Goal: Task Accomplishment & Management: Manage account settings

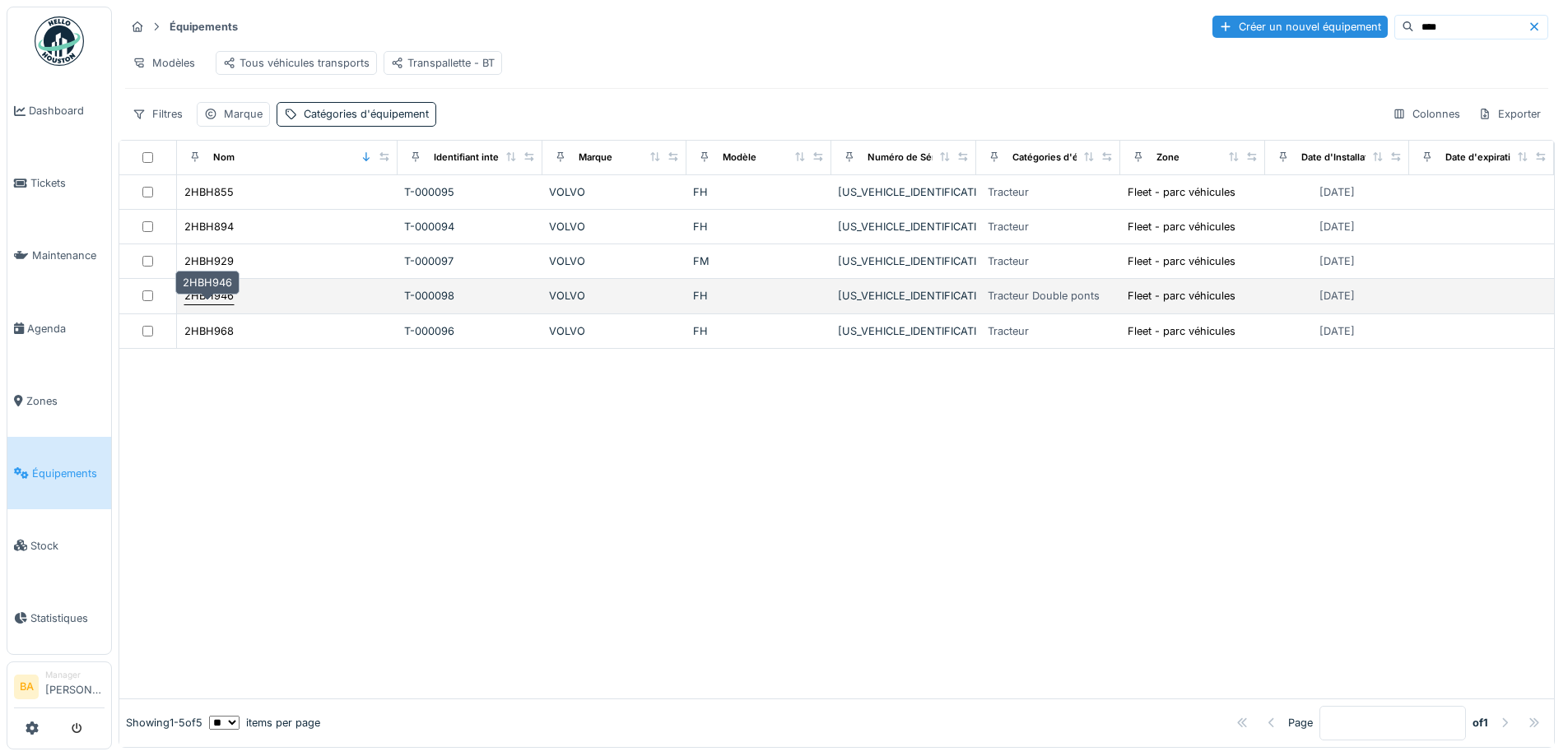
click at [215, 303] on div "2HBH946" at bounding box center [209, 296] width 49 height 16
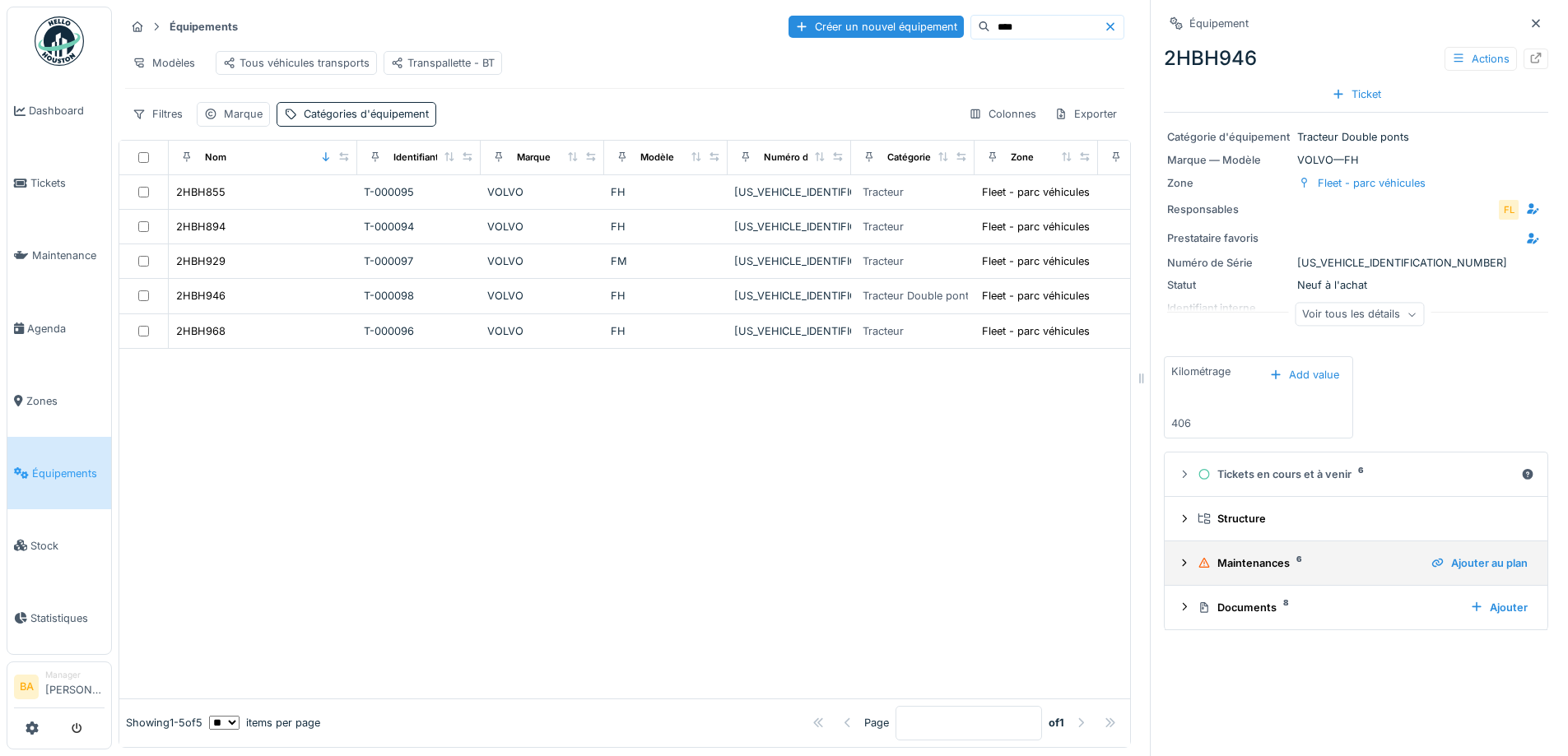
click at [1178, 567] on icon at bounding box center [1184, 563] width 13 height 11
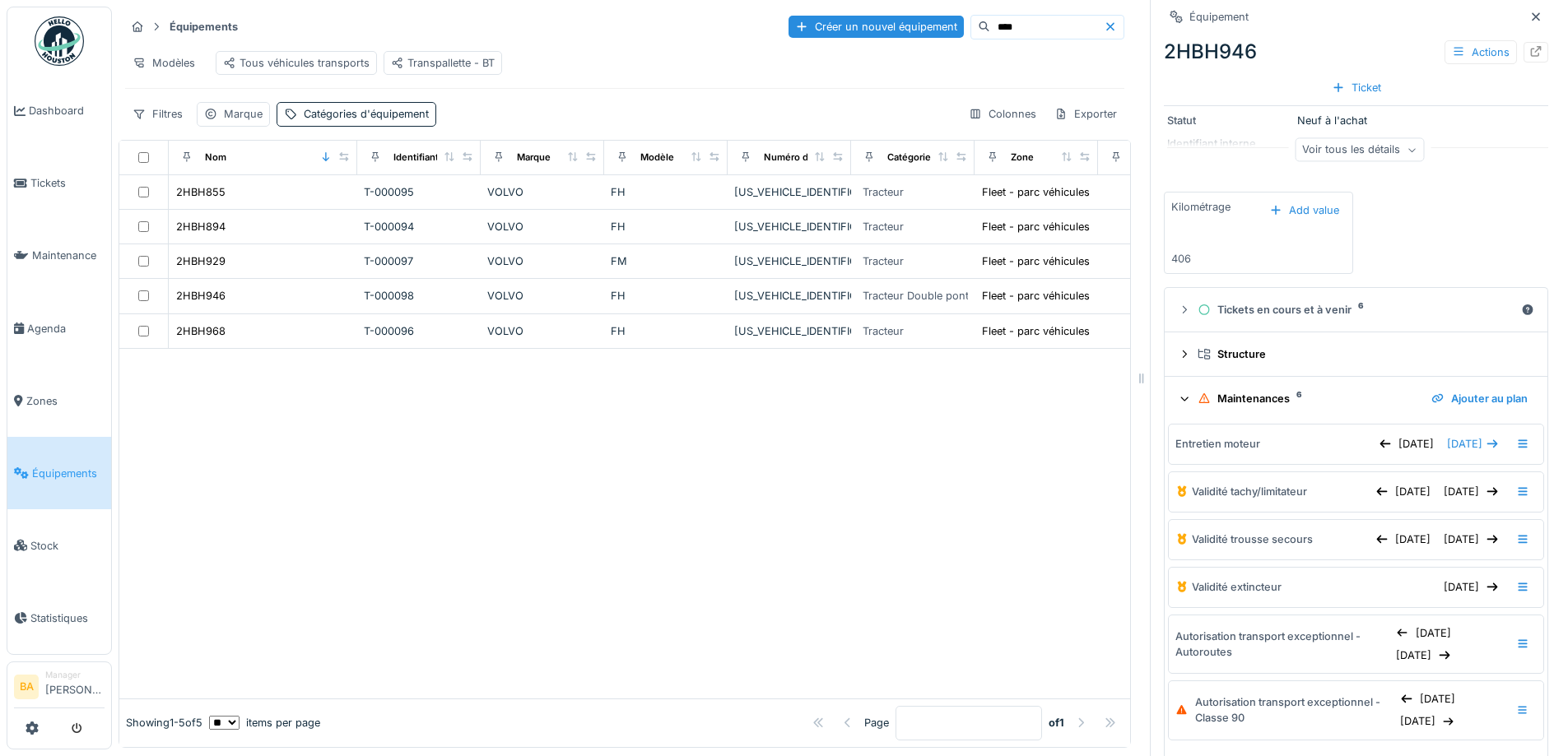
scroll to position [263, 0]
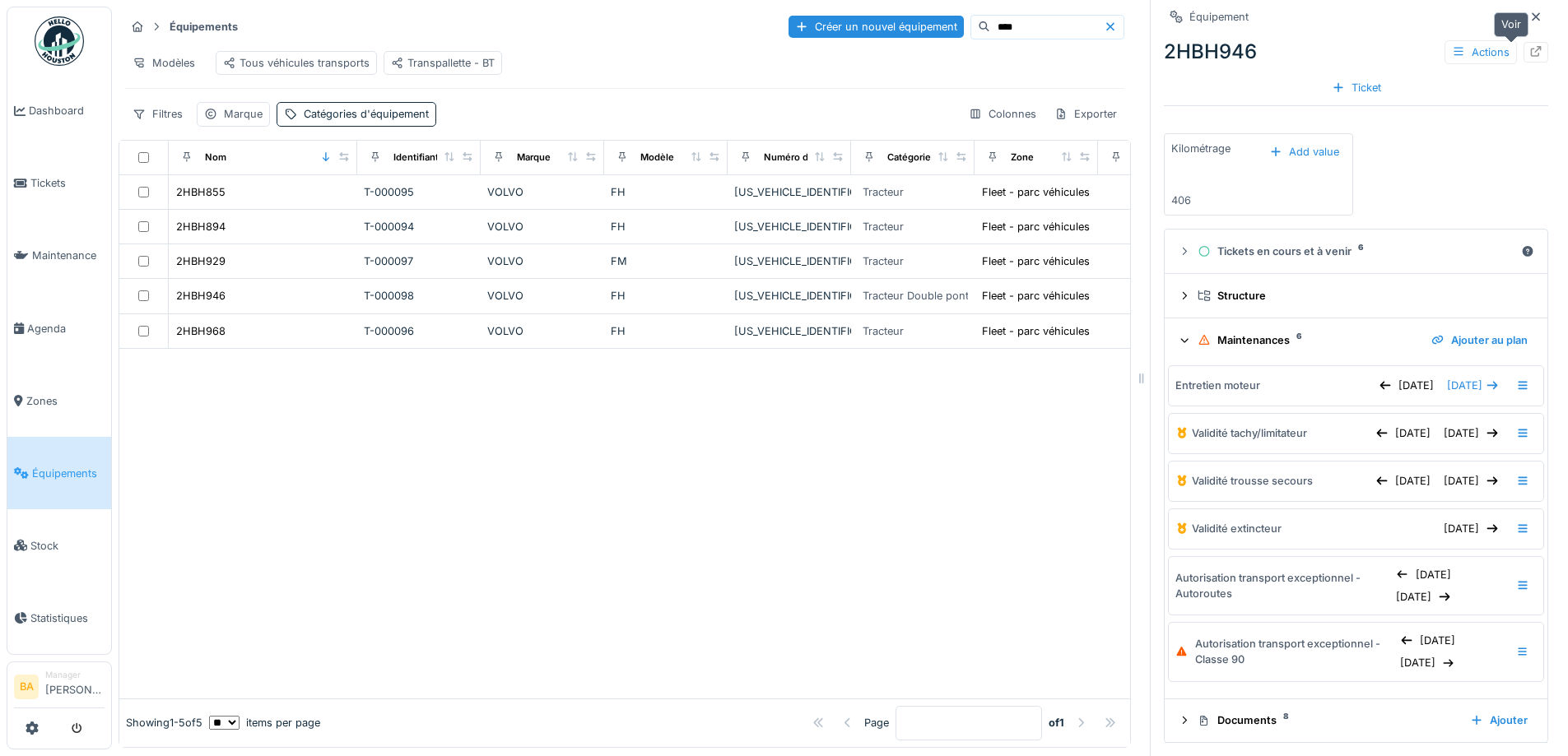
click at [1529, 47] on icon at bounding box center [1535, 51] width 13 height 11
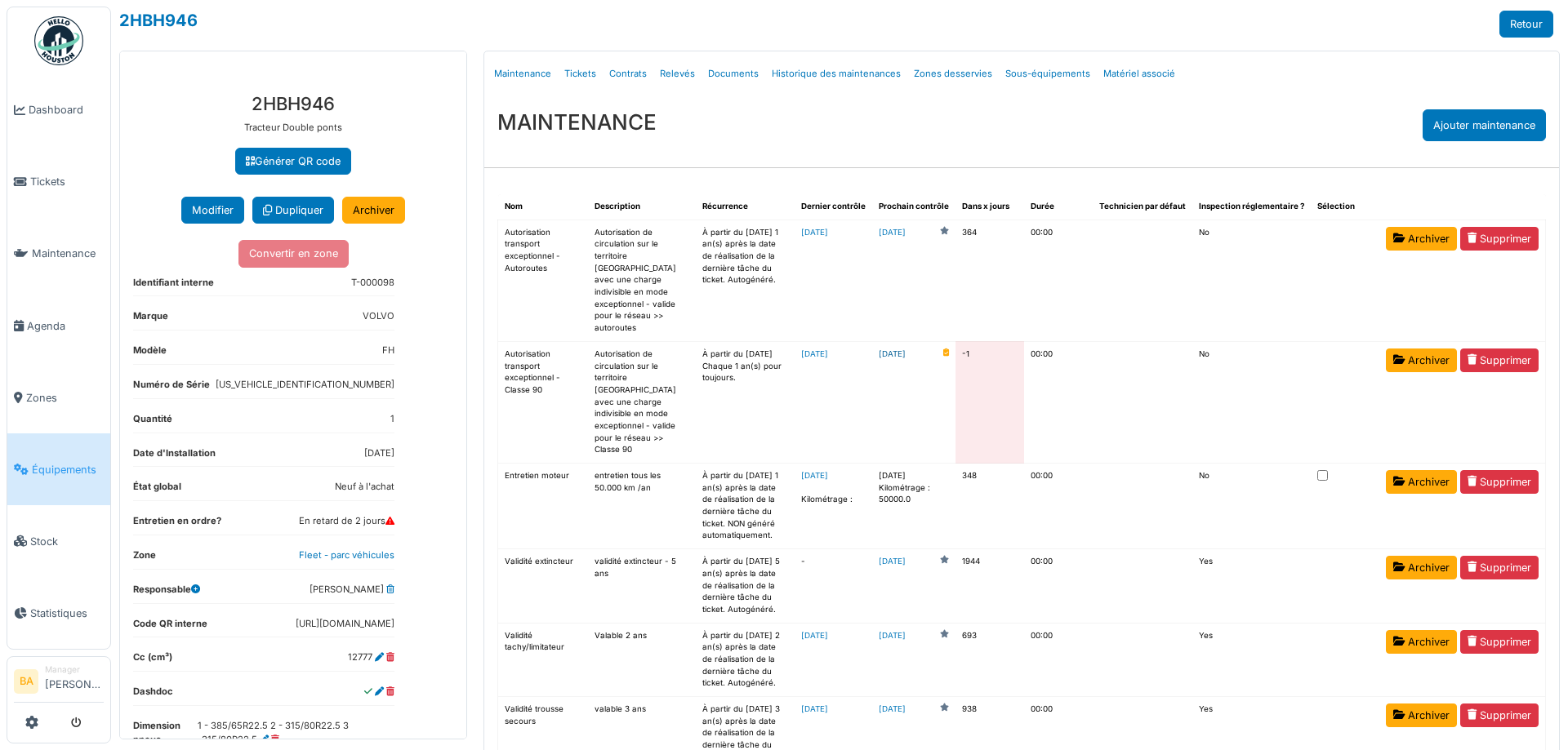
click at [898, 349] on link "2025-09-04" at bounding box center [892, 354] width 27 height 13
click at [822, 350] on link "2025-09-04" at bounding box center [815, 353] width 27 height 9
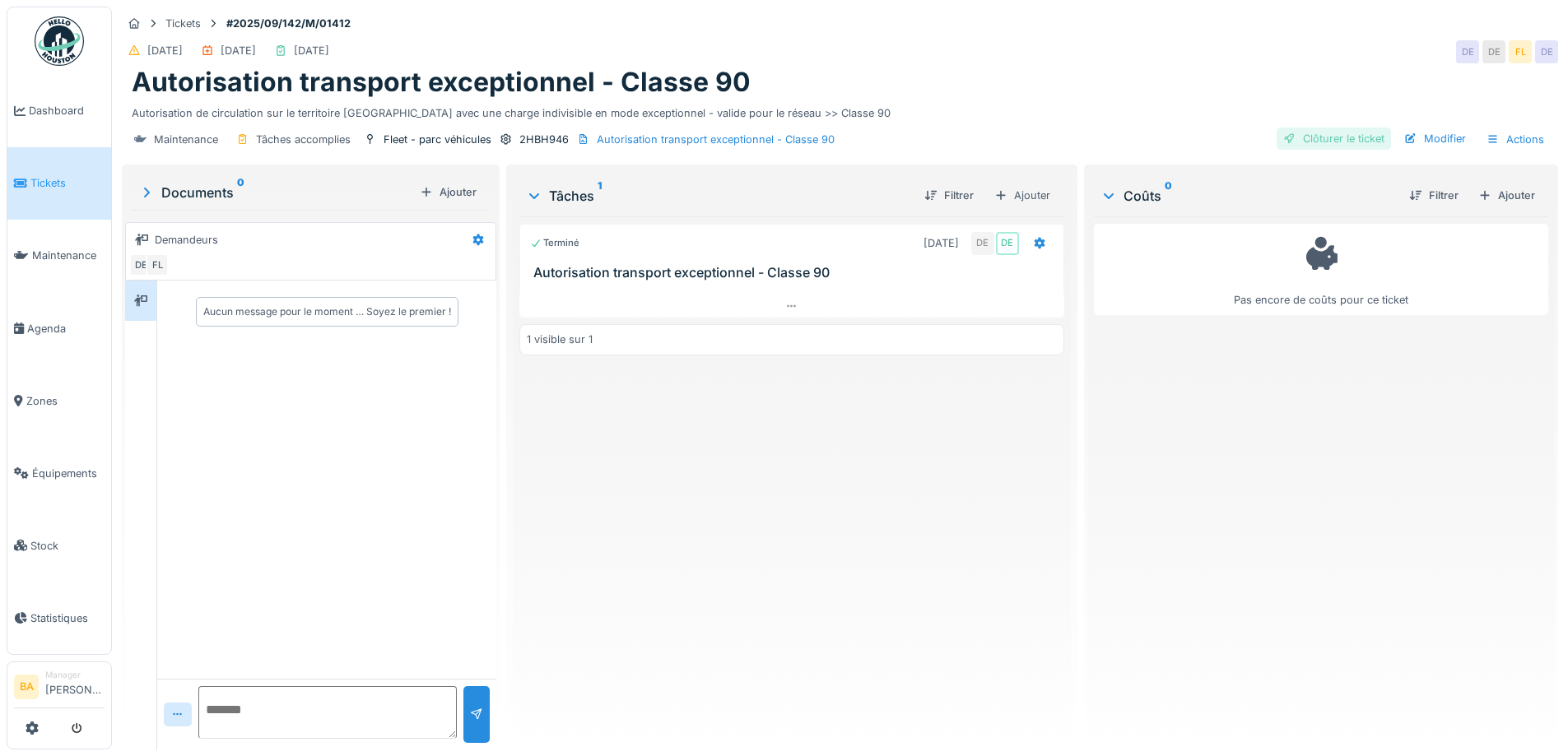
click at [1309, 141] on div "Clôturer le ticket" at bounding box center [1334, 138] width 115 height 23
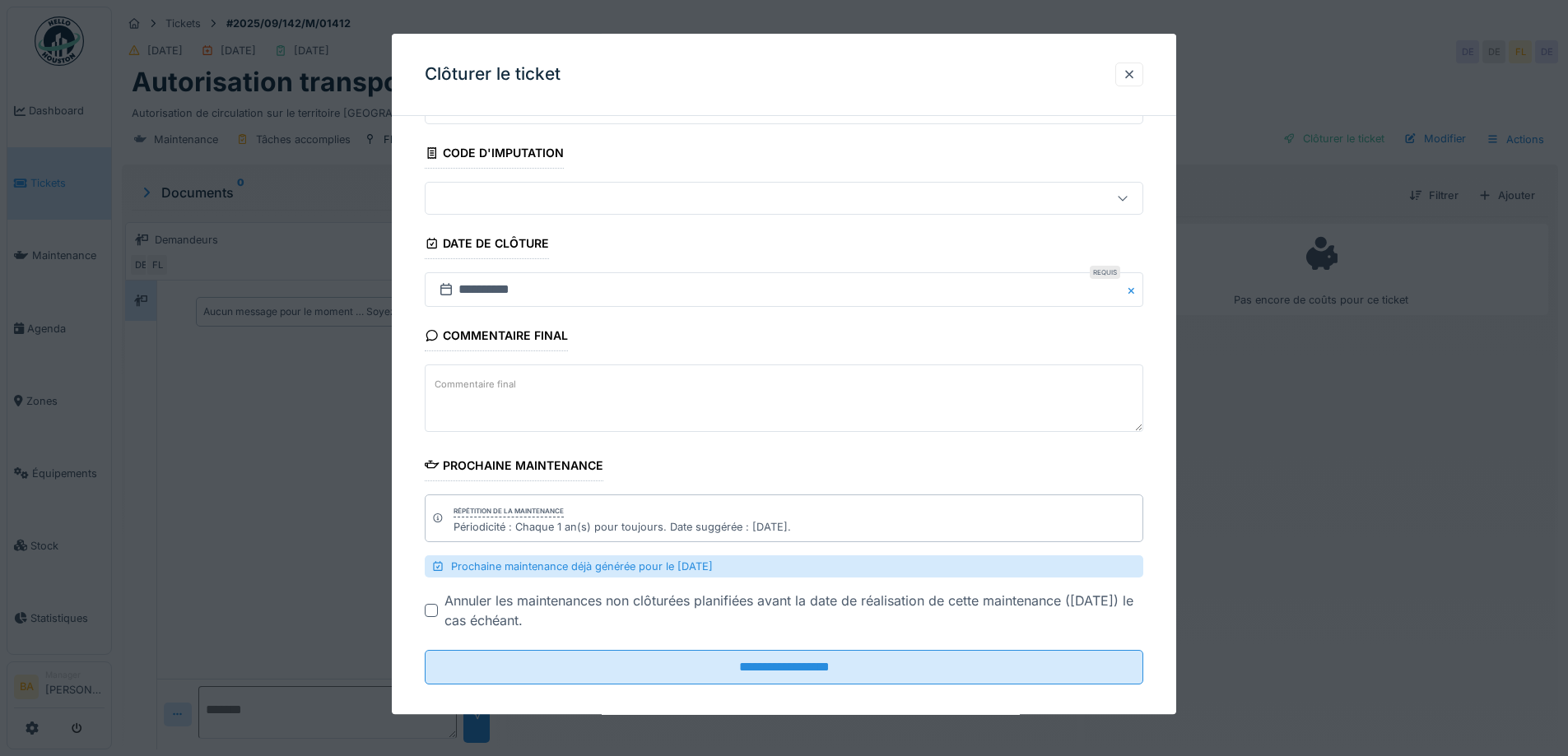
scroll to position [99, 0]
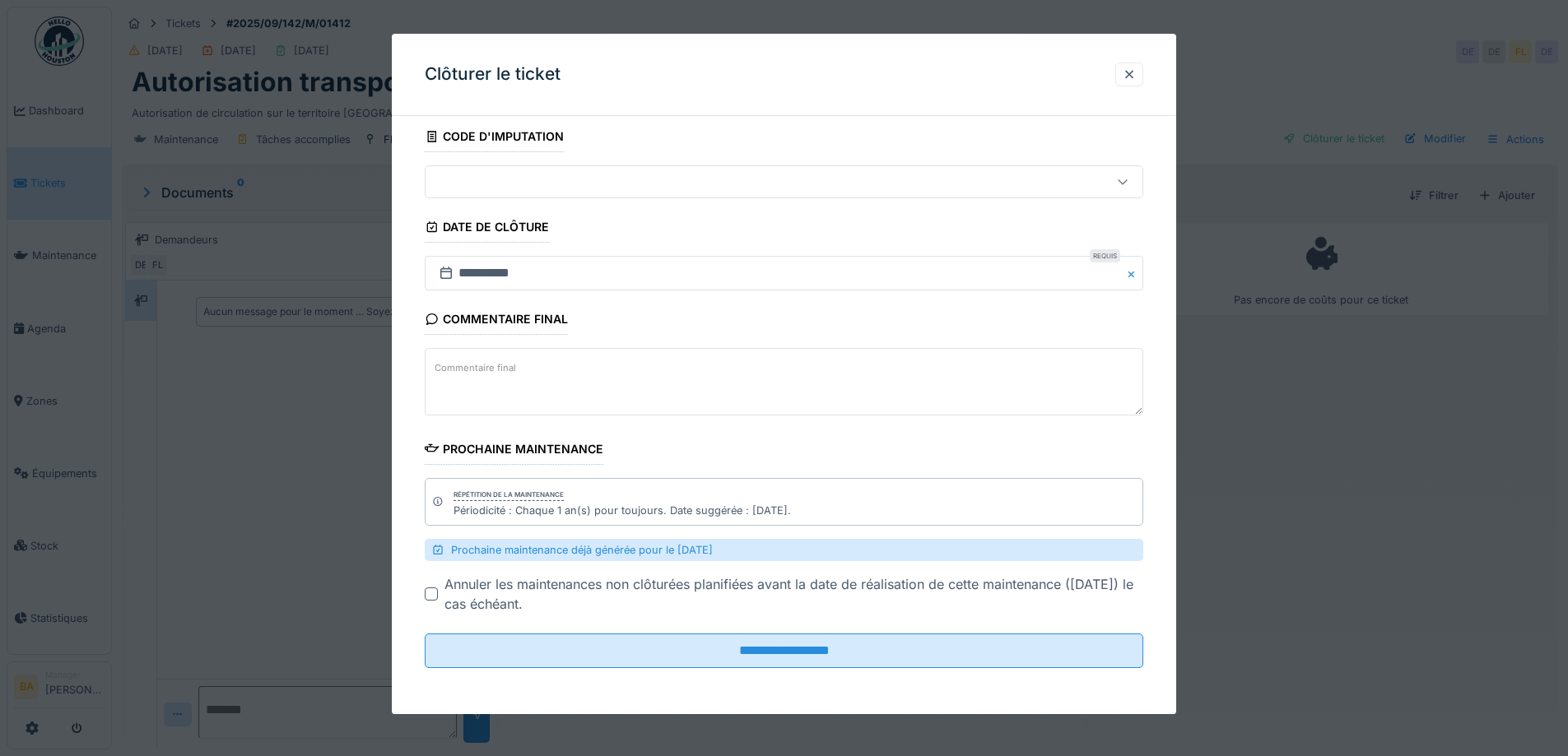
click at [491, 508] on div "Périodicité : Chaque 1 an(s) pour toujours. Date suggérée : [DATE]." at bounding box center [622, 510] width 338 height 16
click at [1135, 78] on div at bounding box center [1129, 75] width 13 height 16
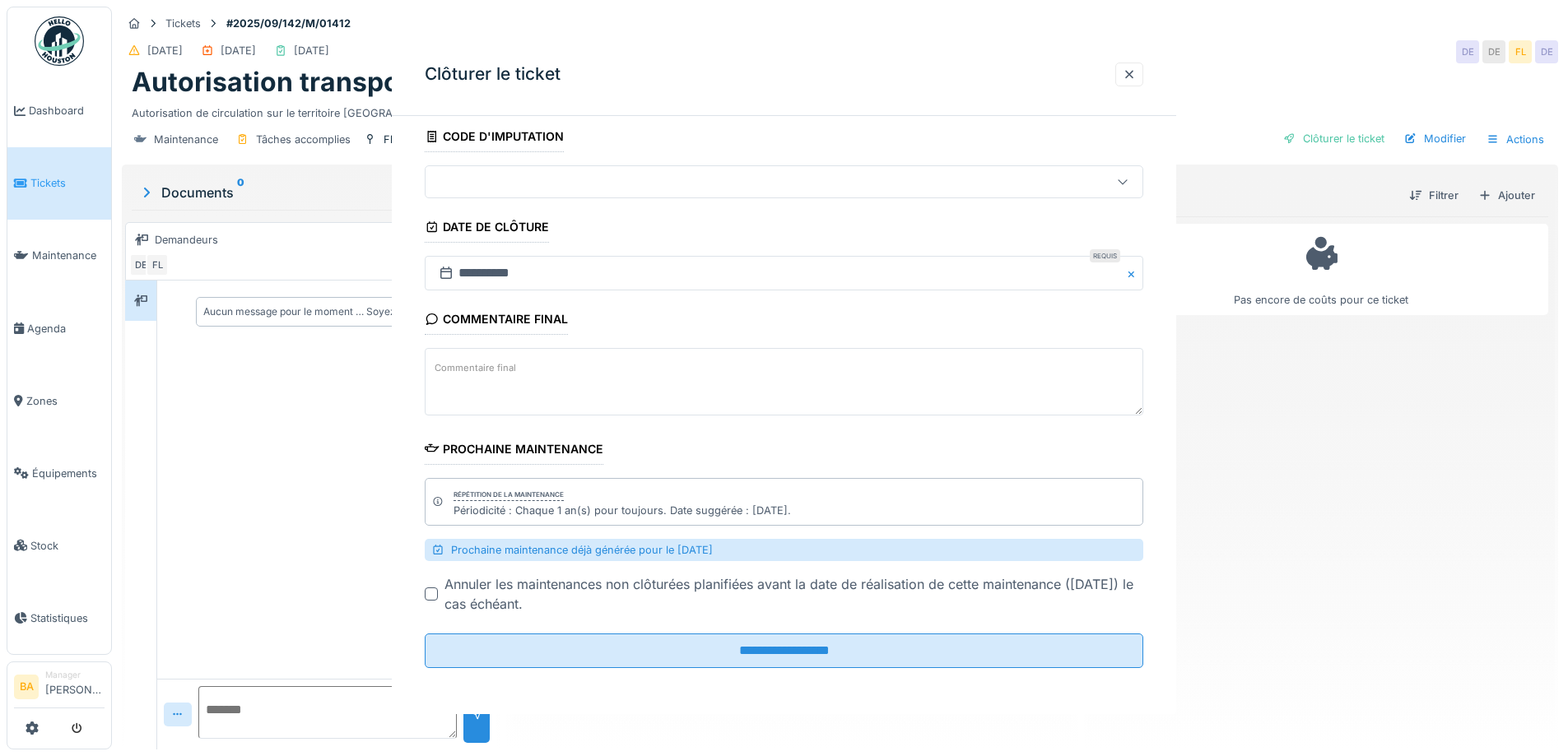
scroll to position [0, 0]
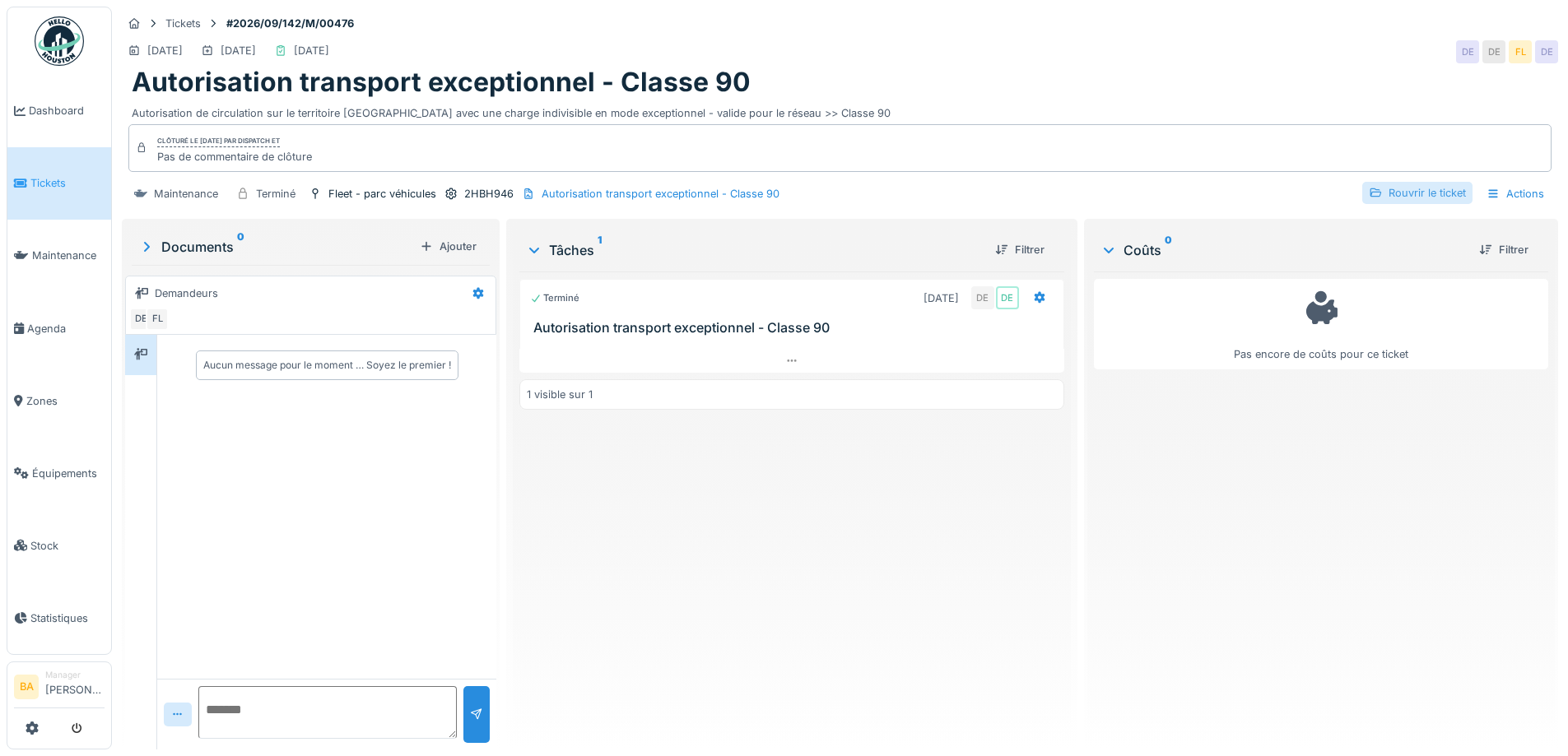
click at [1386, 194] on div "Rouvrir le ticket" at bounding box center [1418, 192] width 111 height 23
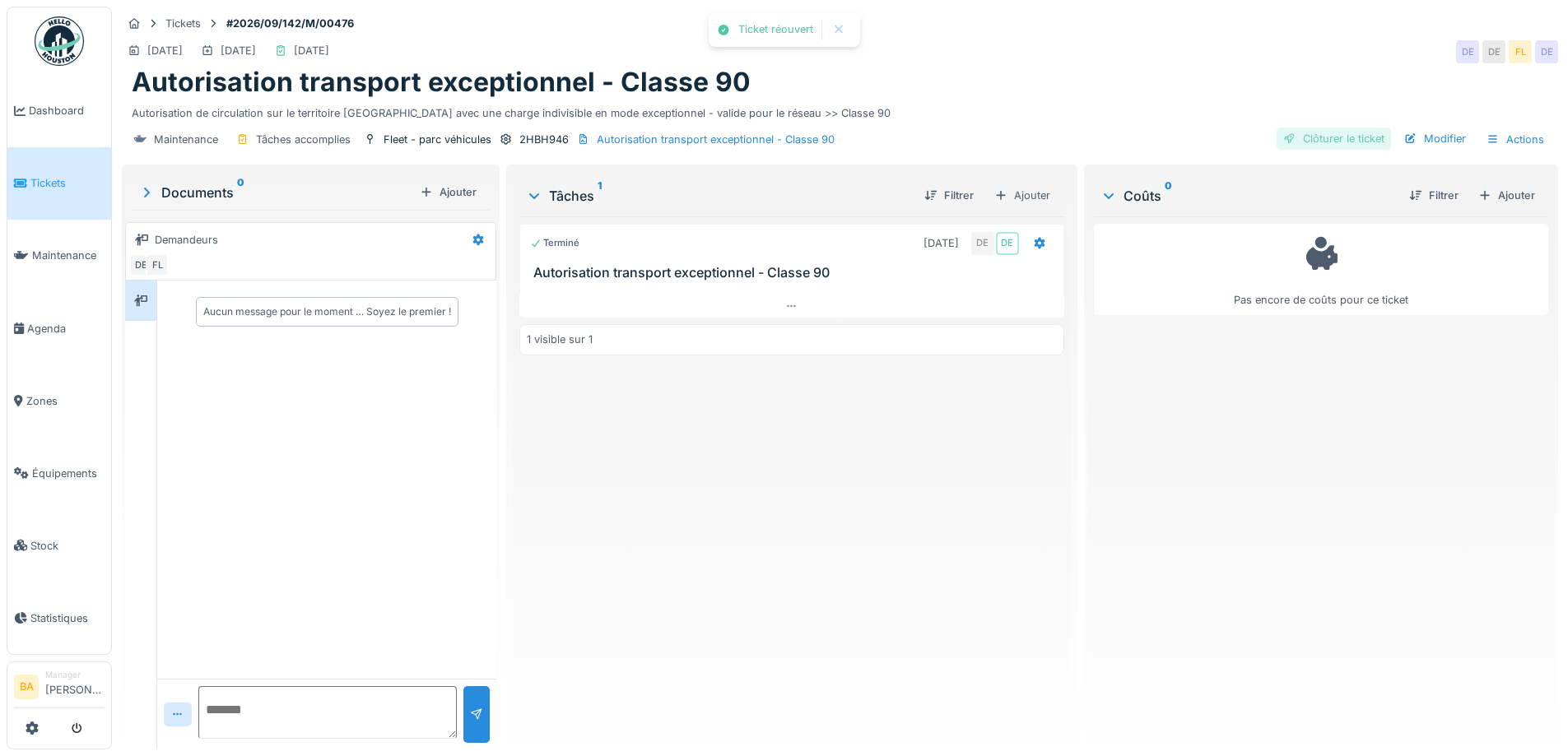
click at [1309, 135] on div "Clôturer le ticket" at bounding box center [1334, 138] width 115 height 23
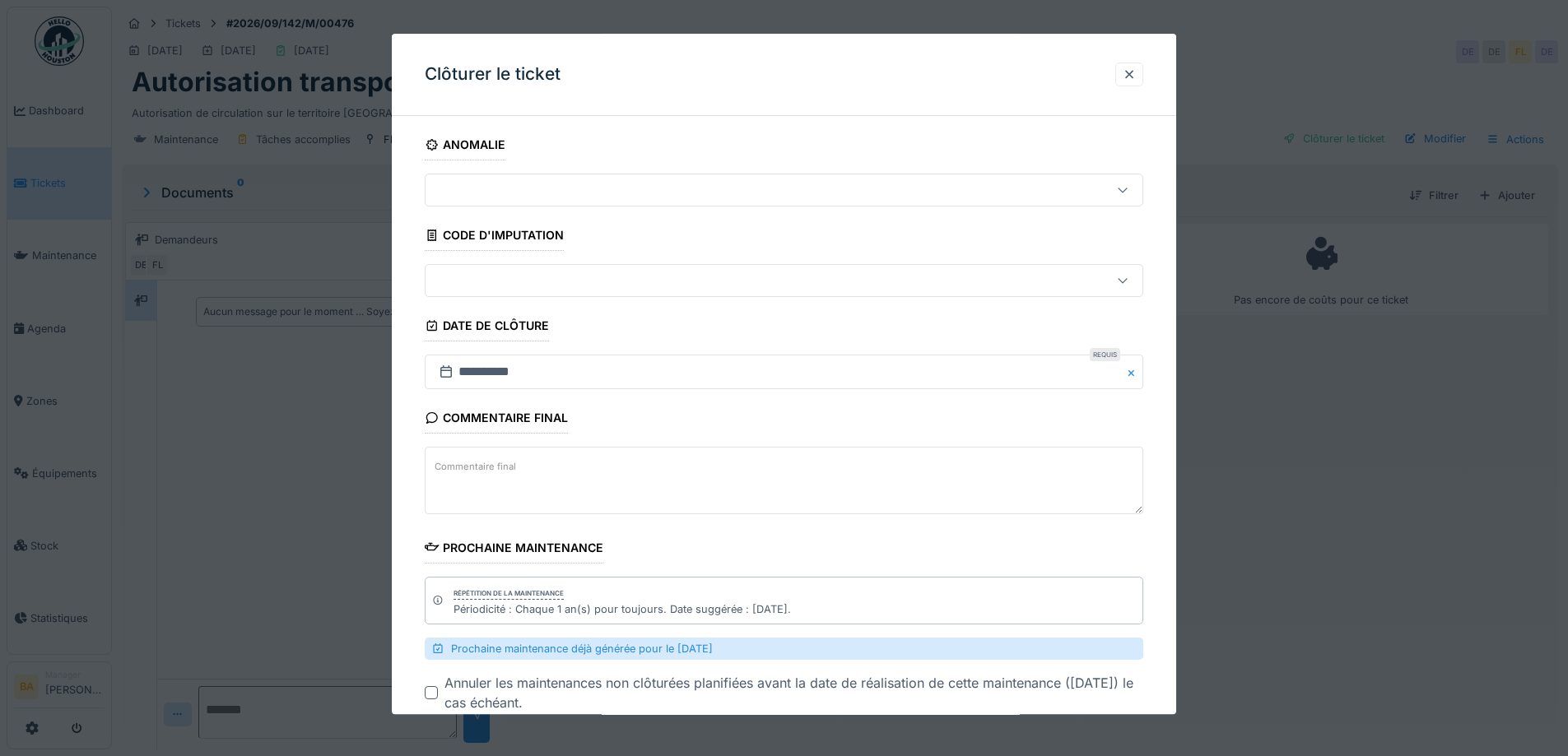
scroll to position [99, 0]
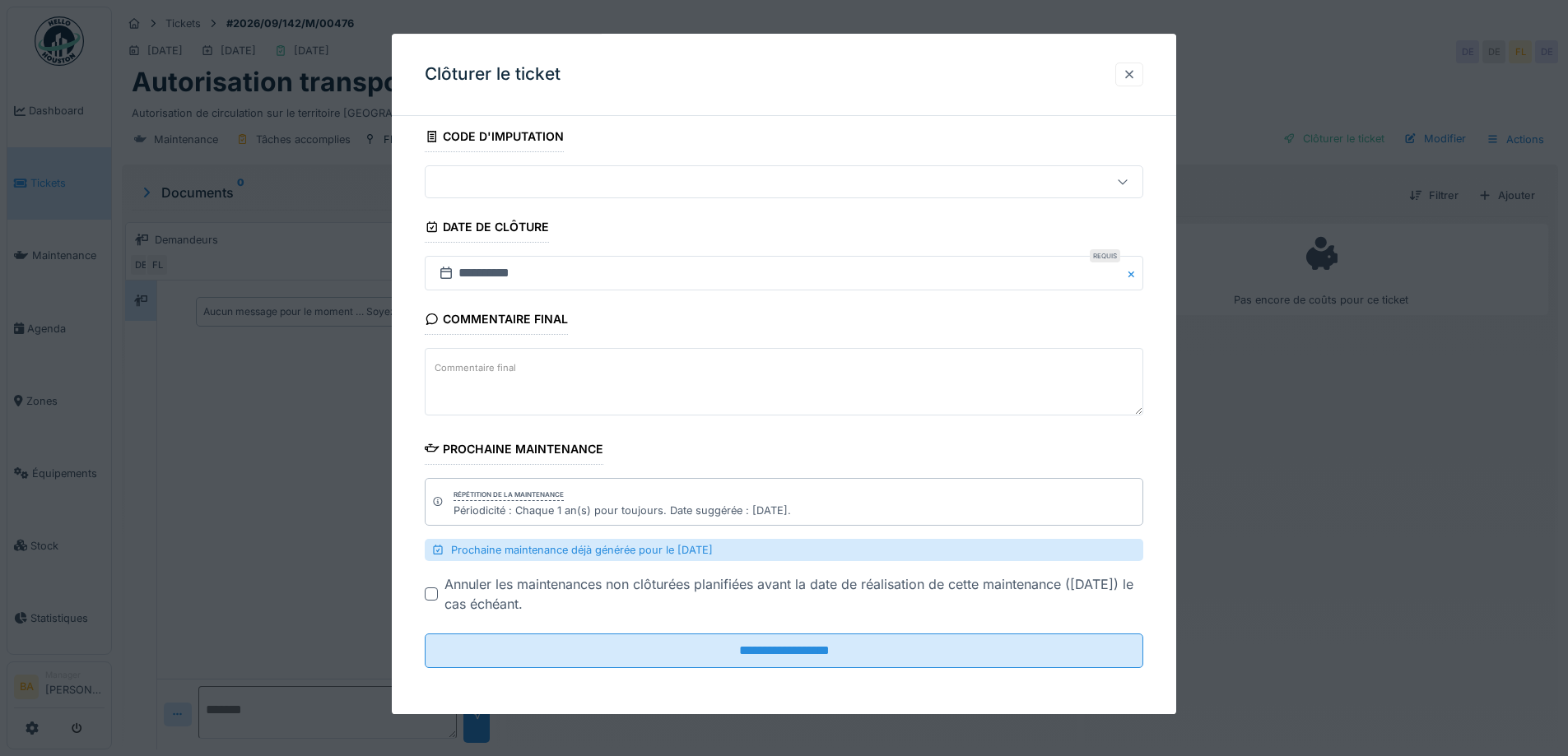
click at [1137, 77] on div at bounding box center [1129, 75] width 13 height 16
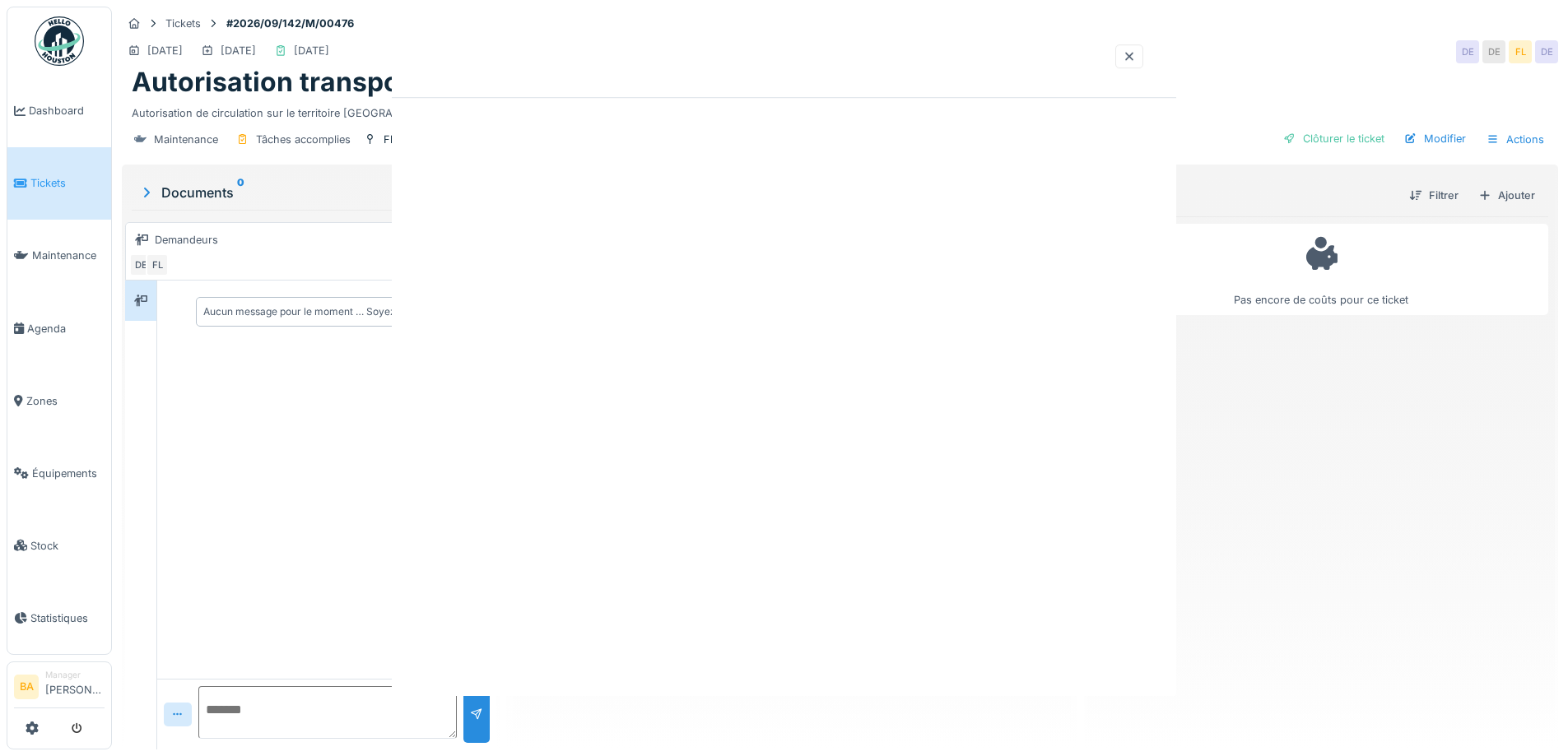
scroll to position [0, 0]
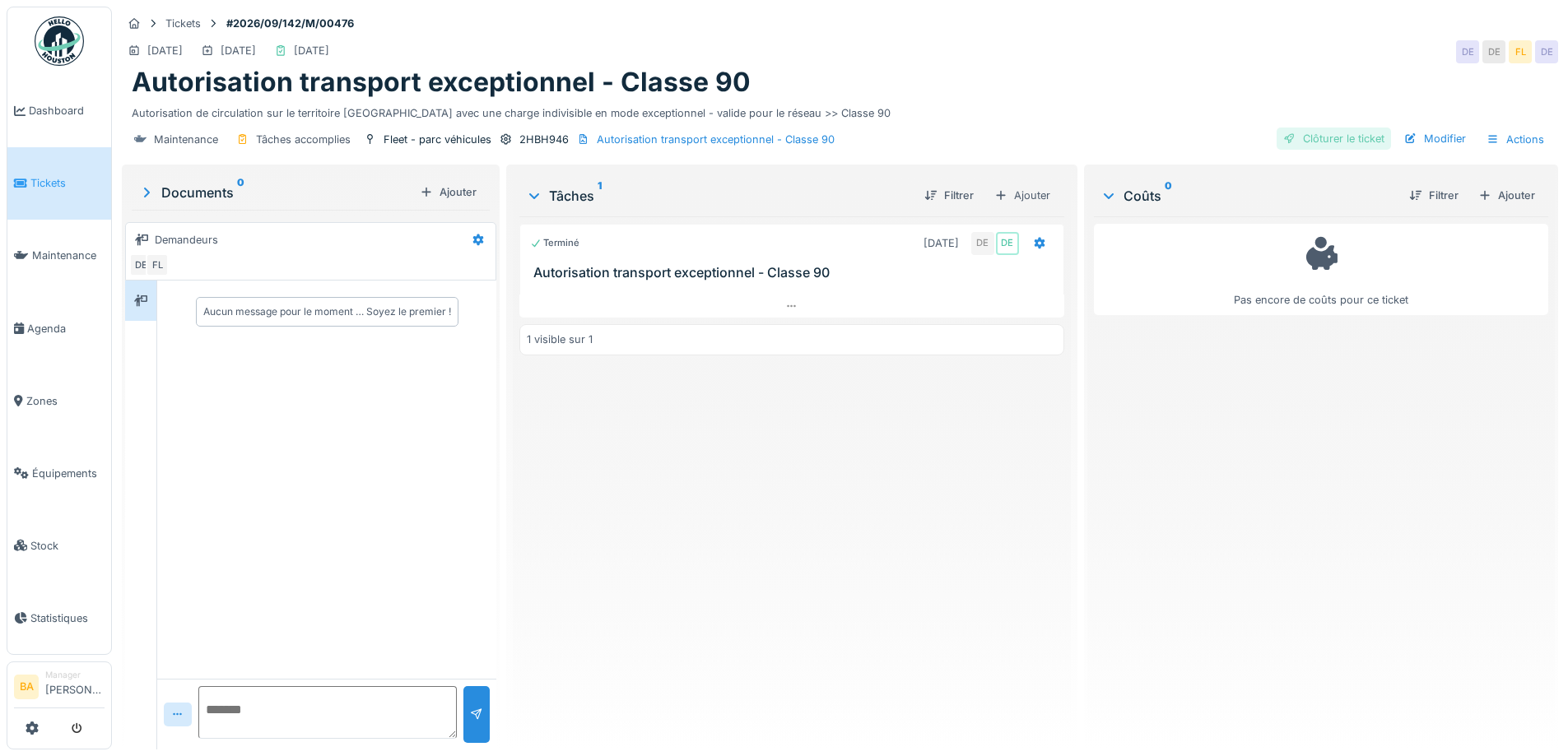
click at [1314, 140] on div "Clôturer le ticket" at bounding box center [1334, 138] width 115 height 23
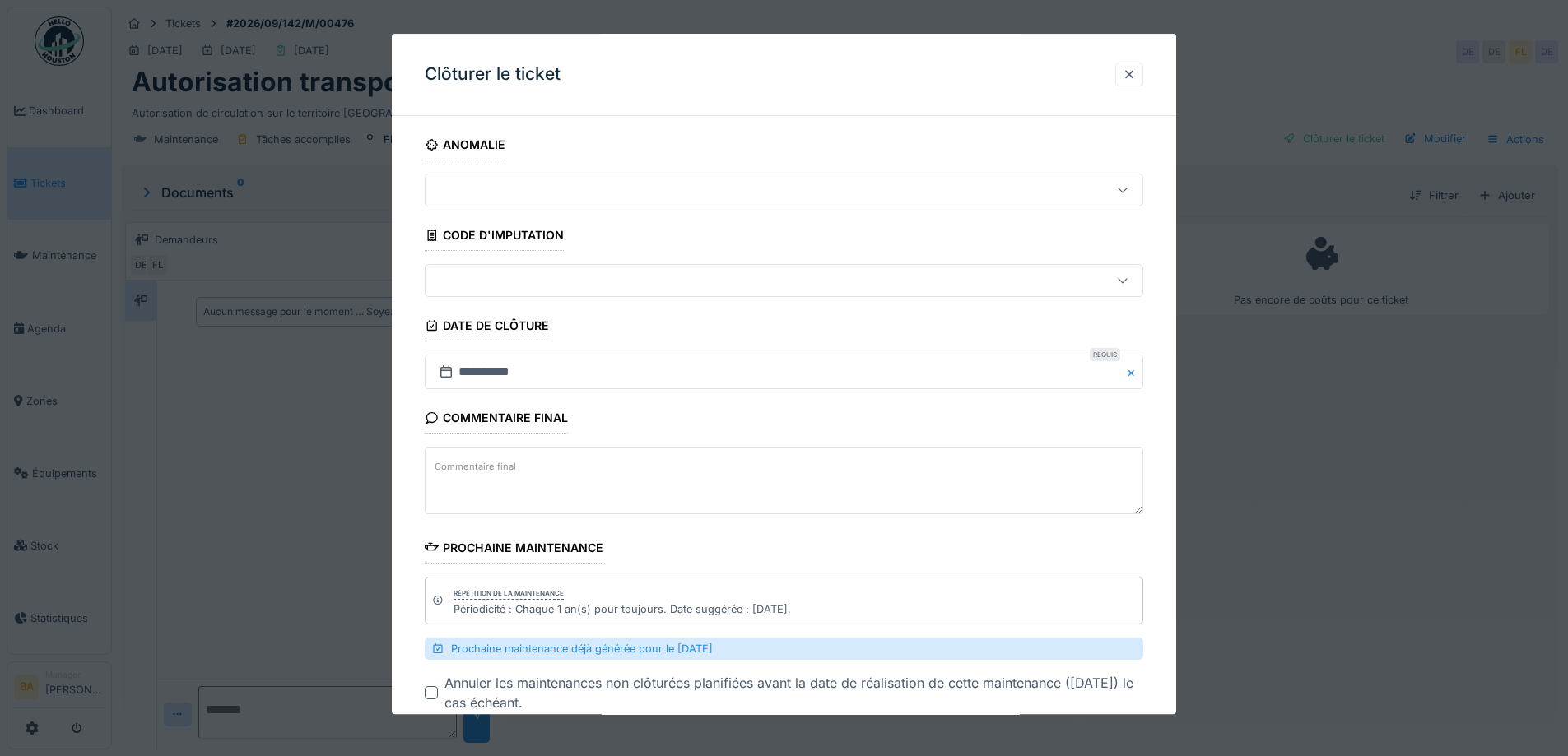
scroll to position [13, 0]
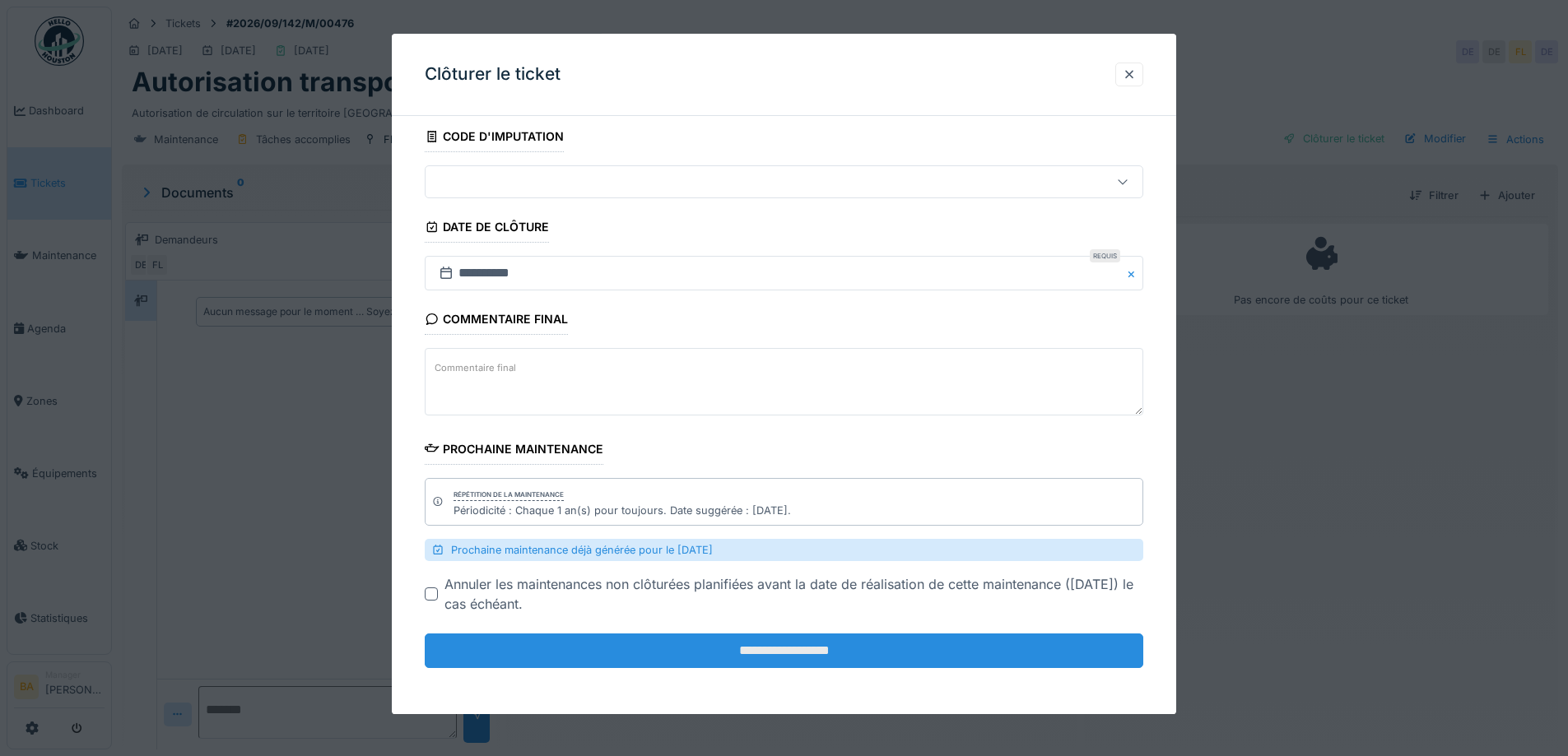
click at [667, 665] on input "**********" at bounding box center [784, 651] width 719 height 35
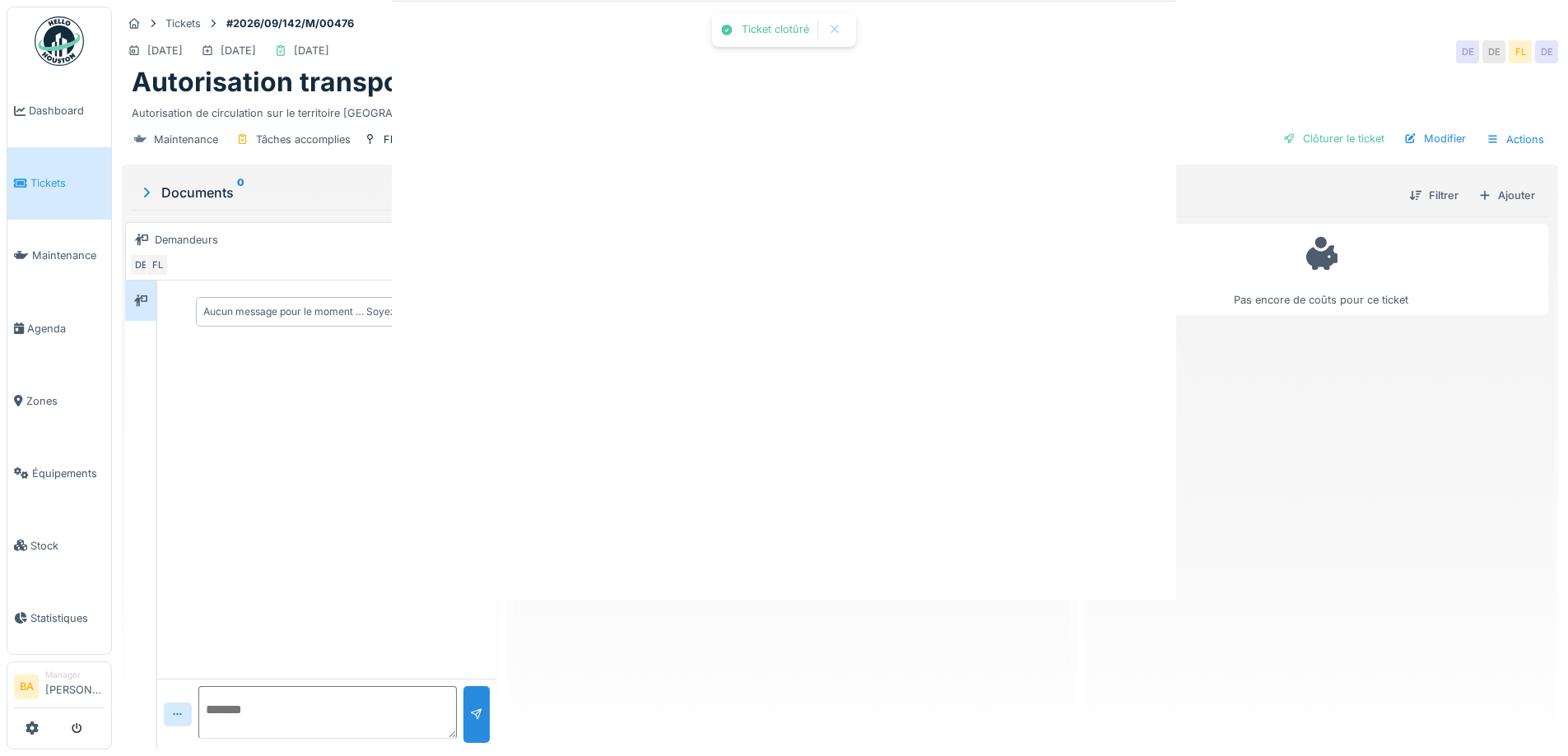
scroll to position [0, 0]
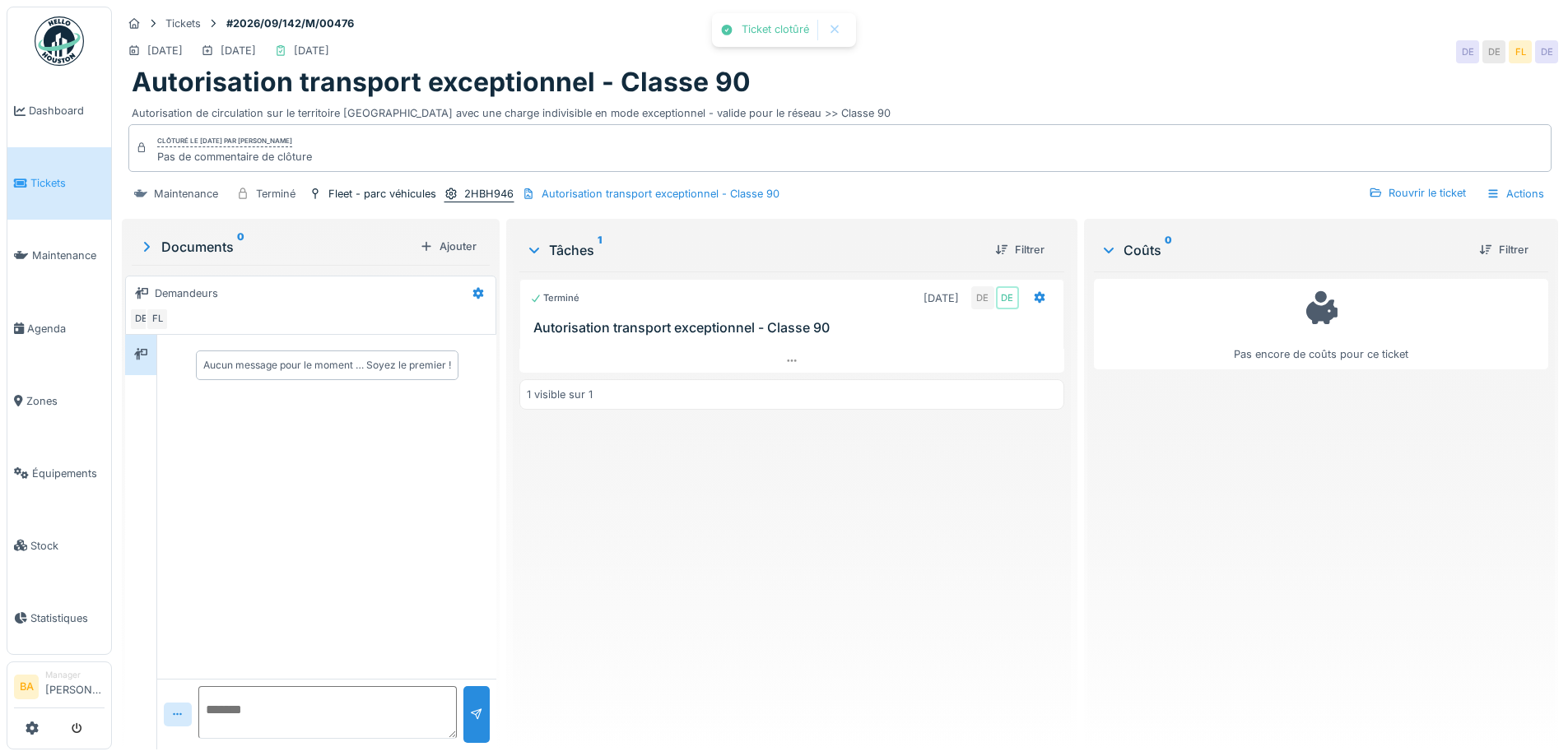
click at [494, 189] on div "2HBH946" at bounding box center [489, 193] width 49 height 16
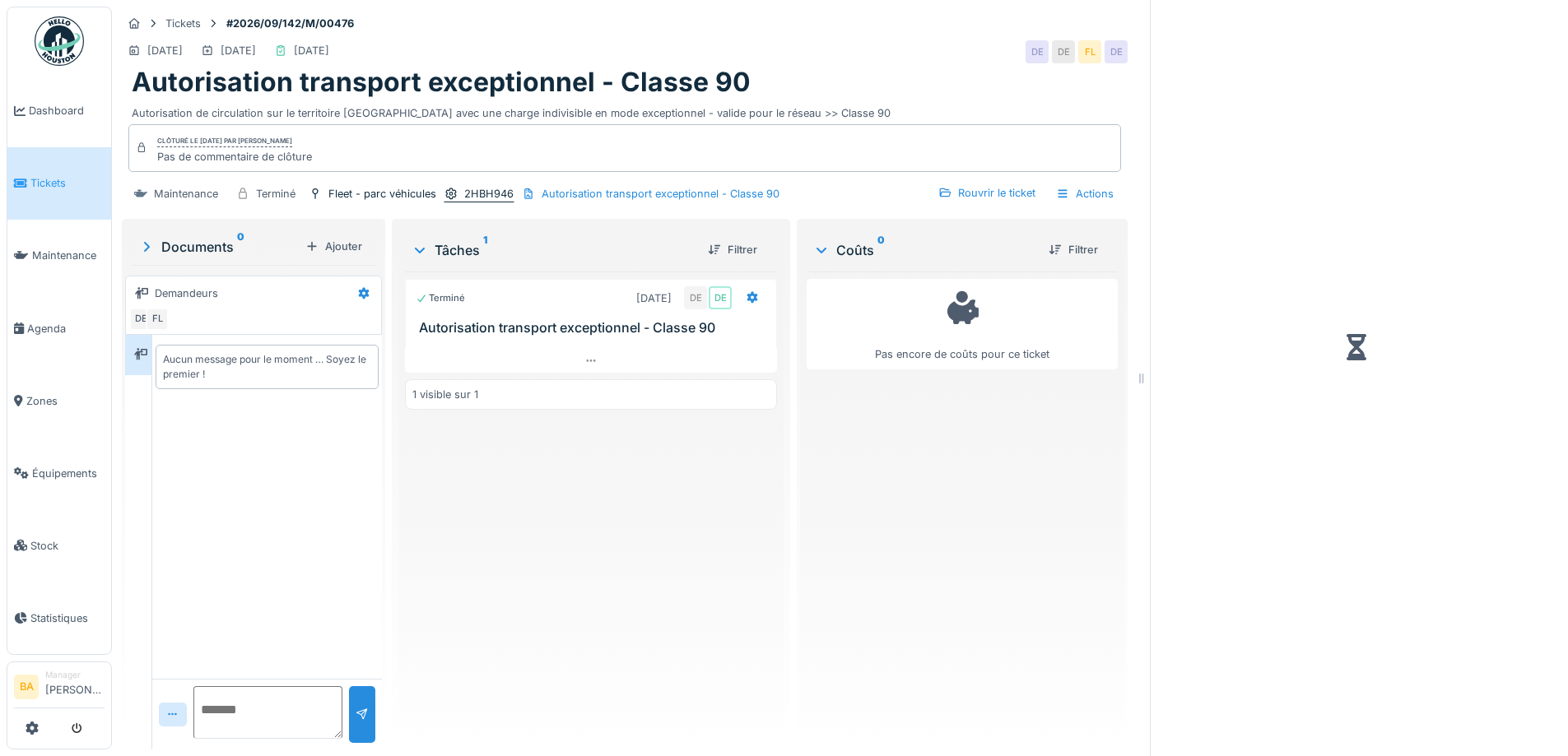
click at [486, 186] on div "2HBH946" at bounding box center [489, 193] width 49 height 16
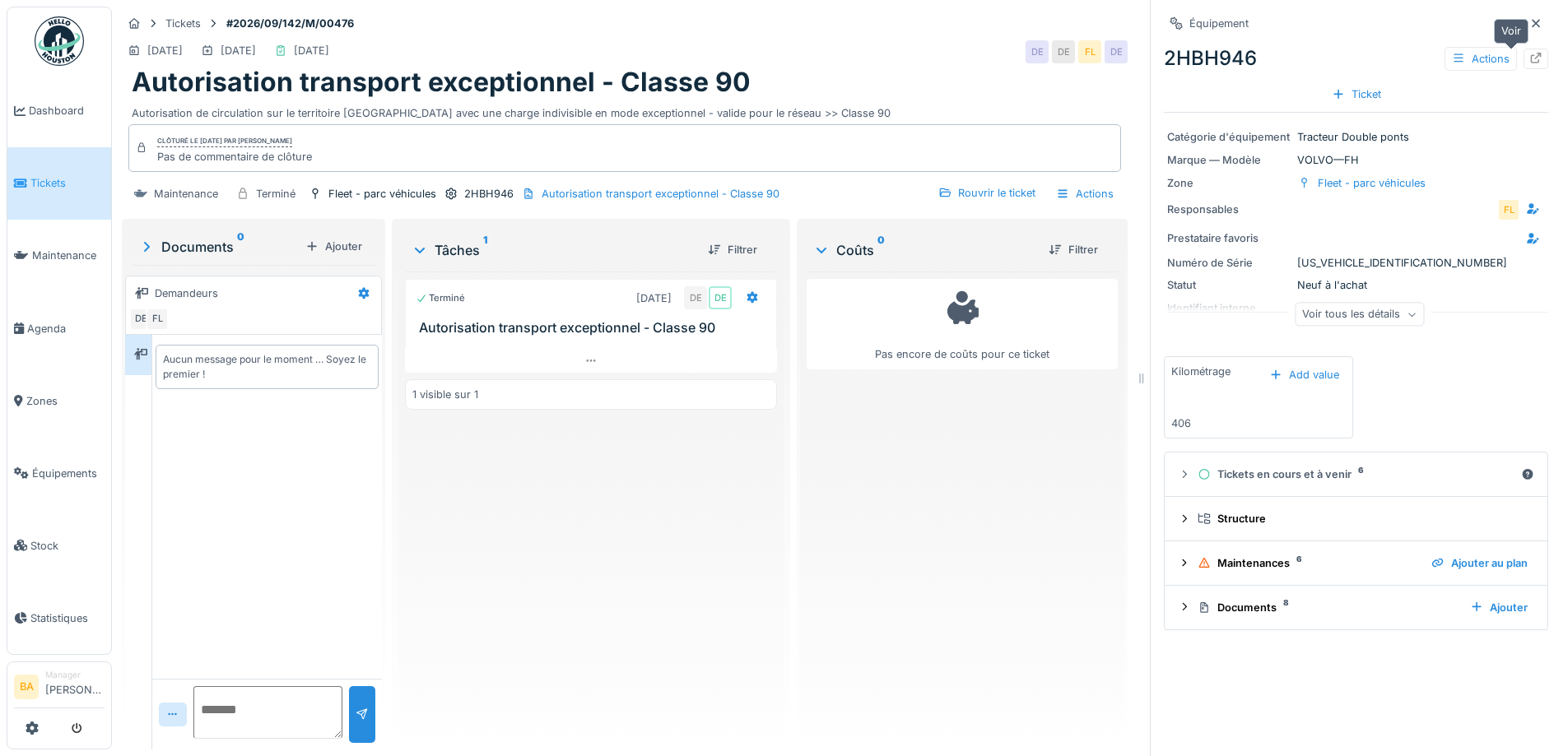
click at [1529, 52] on icon at bounding box center [1535, 57] width 13 height 11
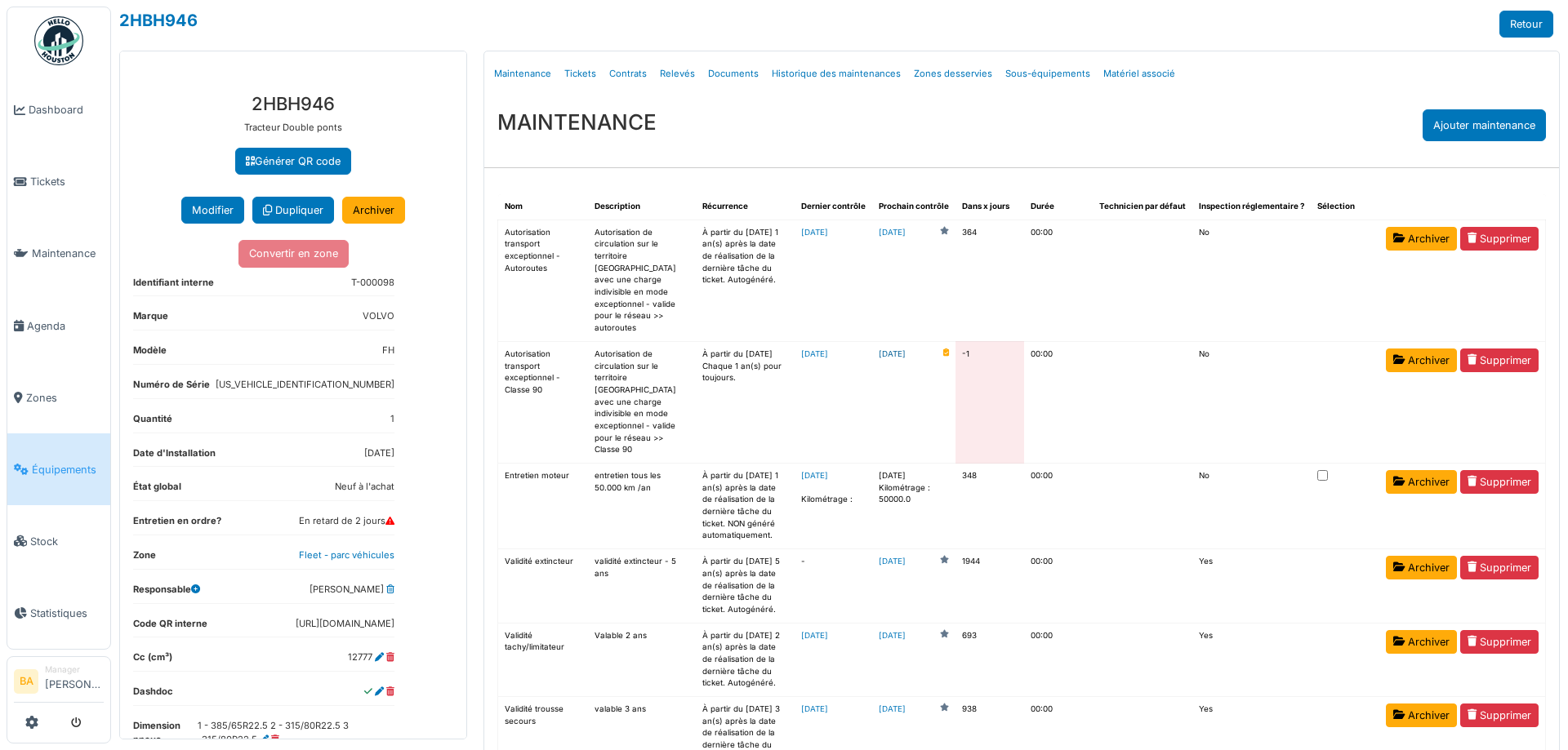
click at [904, 349] on link "2025-09-04" at bounding box center [892, 354] width 27 height 13
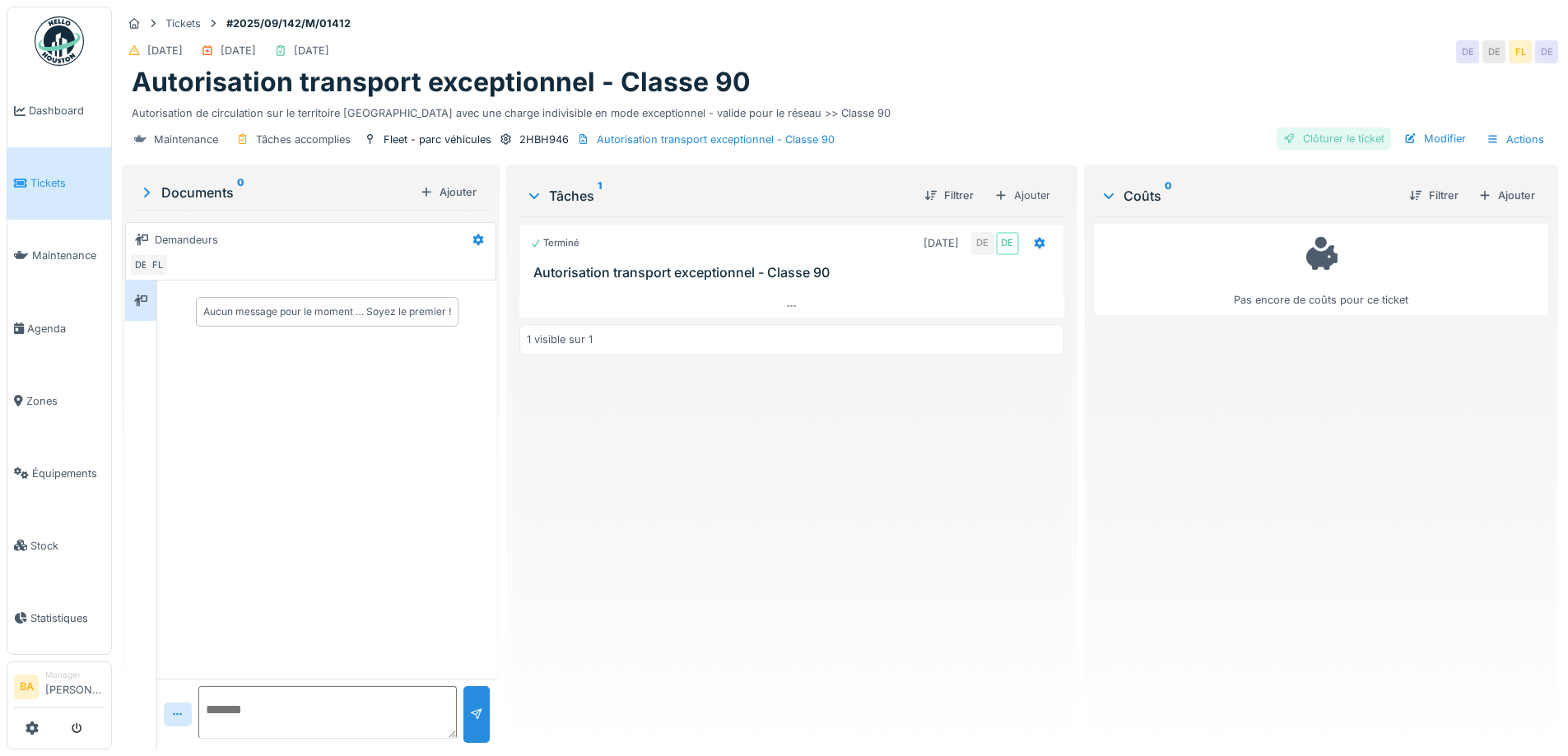
click at [1325, 136] on div "Clôturer le ticket" at bounding box center [1334, 138] width 115 height 23
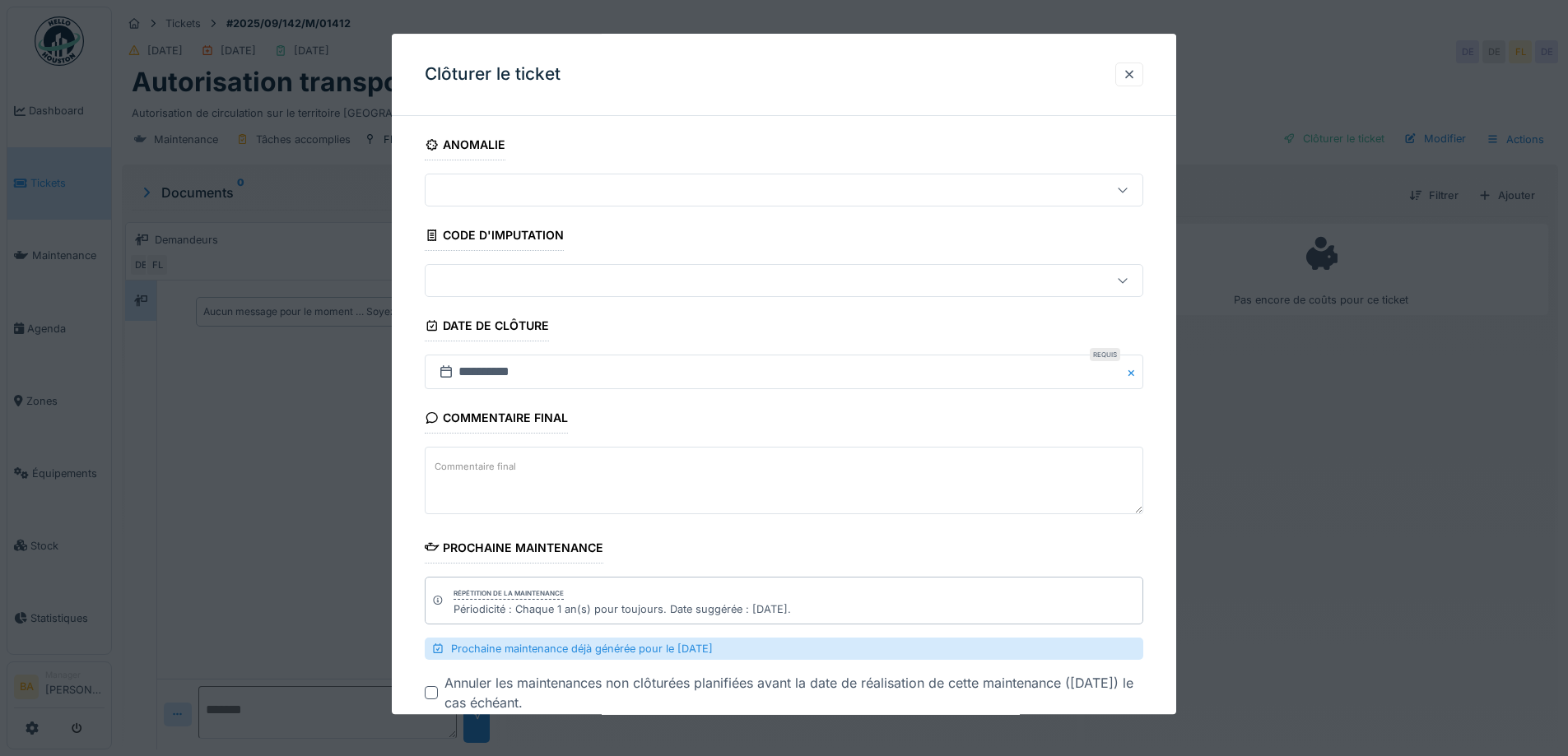
scroll to position [99, 0]
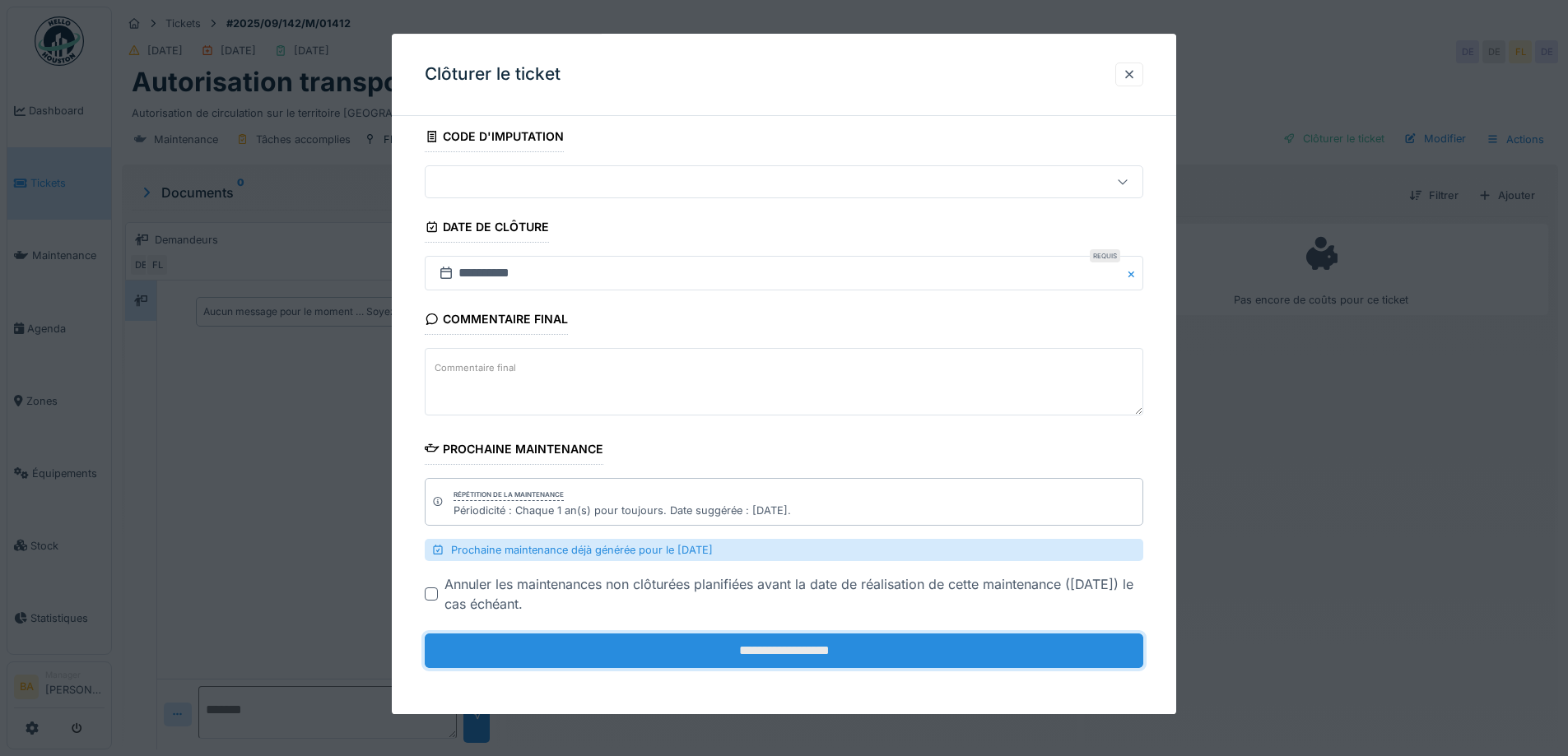
click at [694, 660] on input "**********" at bounding box center [784, 651] width 719 height 35
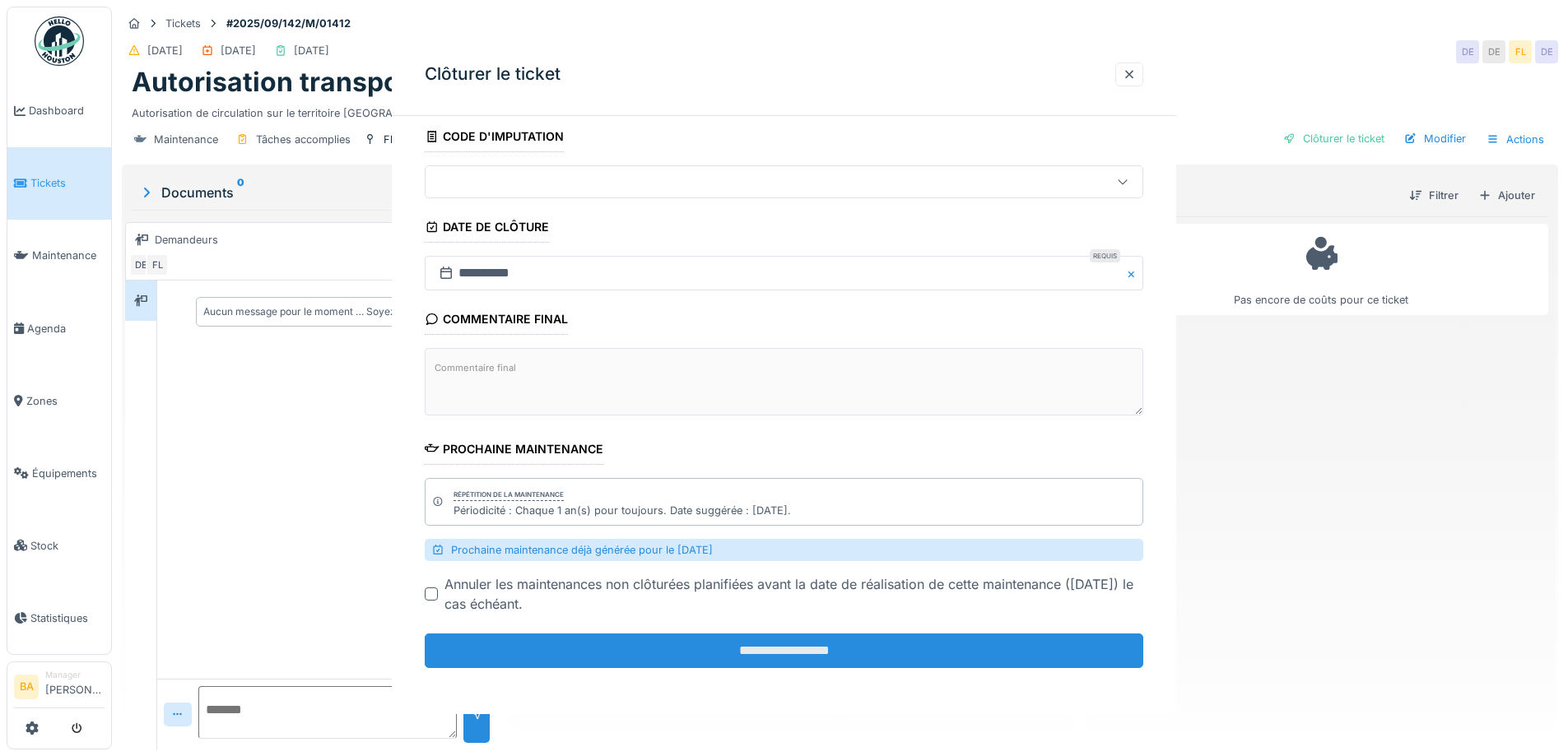
scroll to position [0, 0]
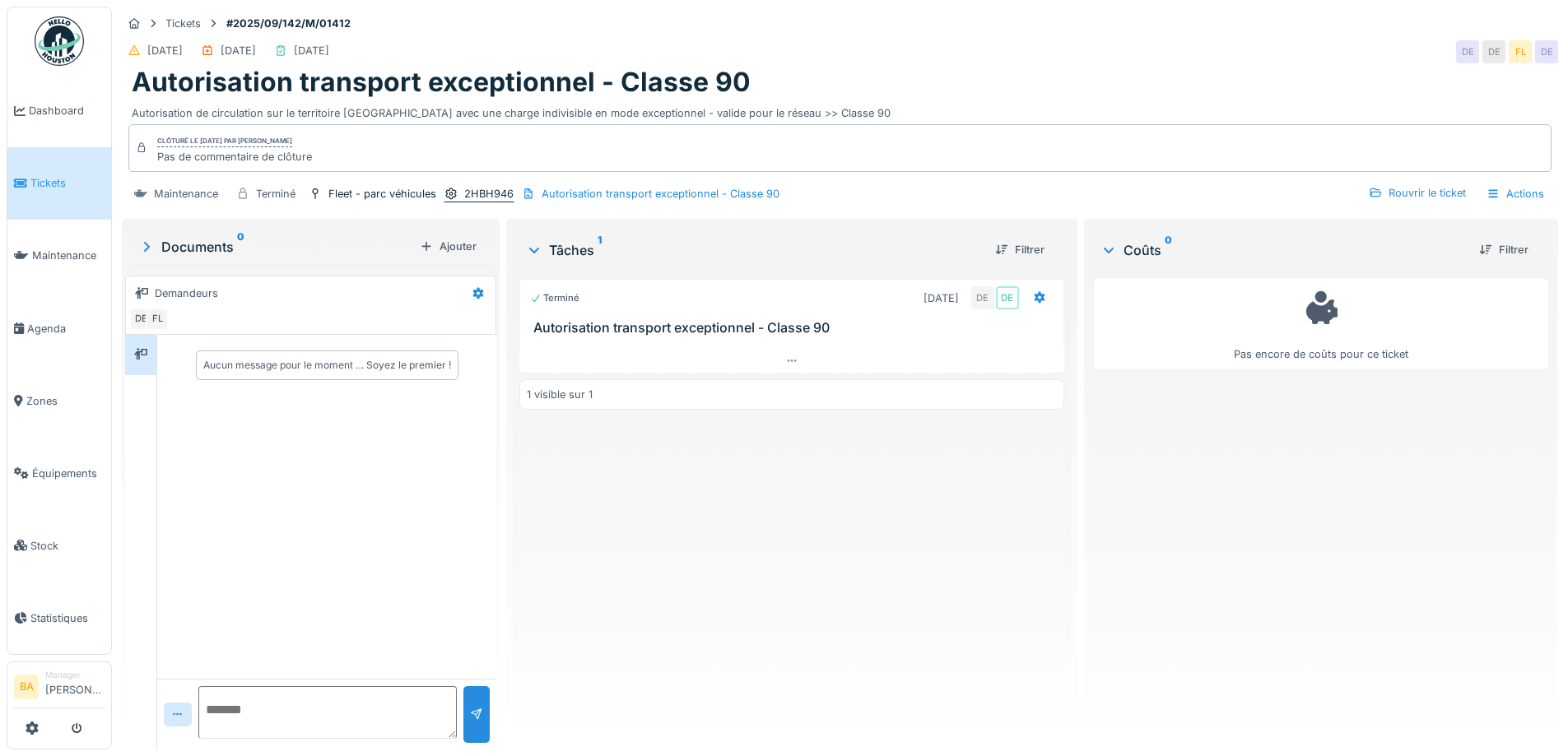
click at [485, 197] on div "2HBH946" at bounding box center [489, 193] width 49 height 16
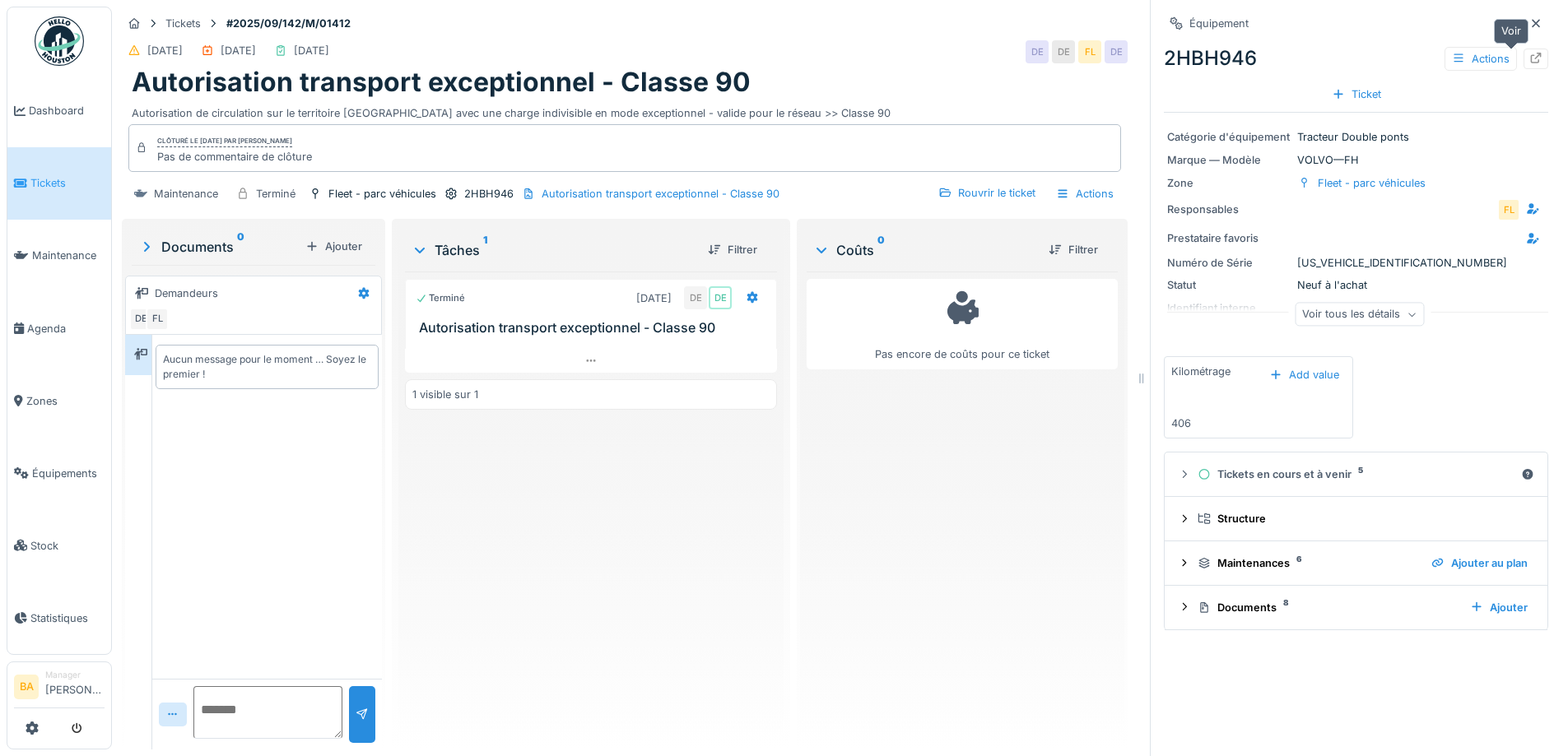
click at [1529, 52] on icon at bounding box center [1535, 57] width 13 height 11
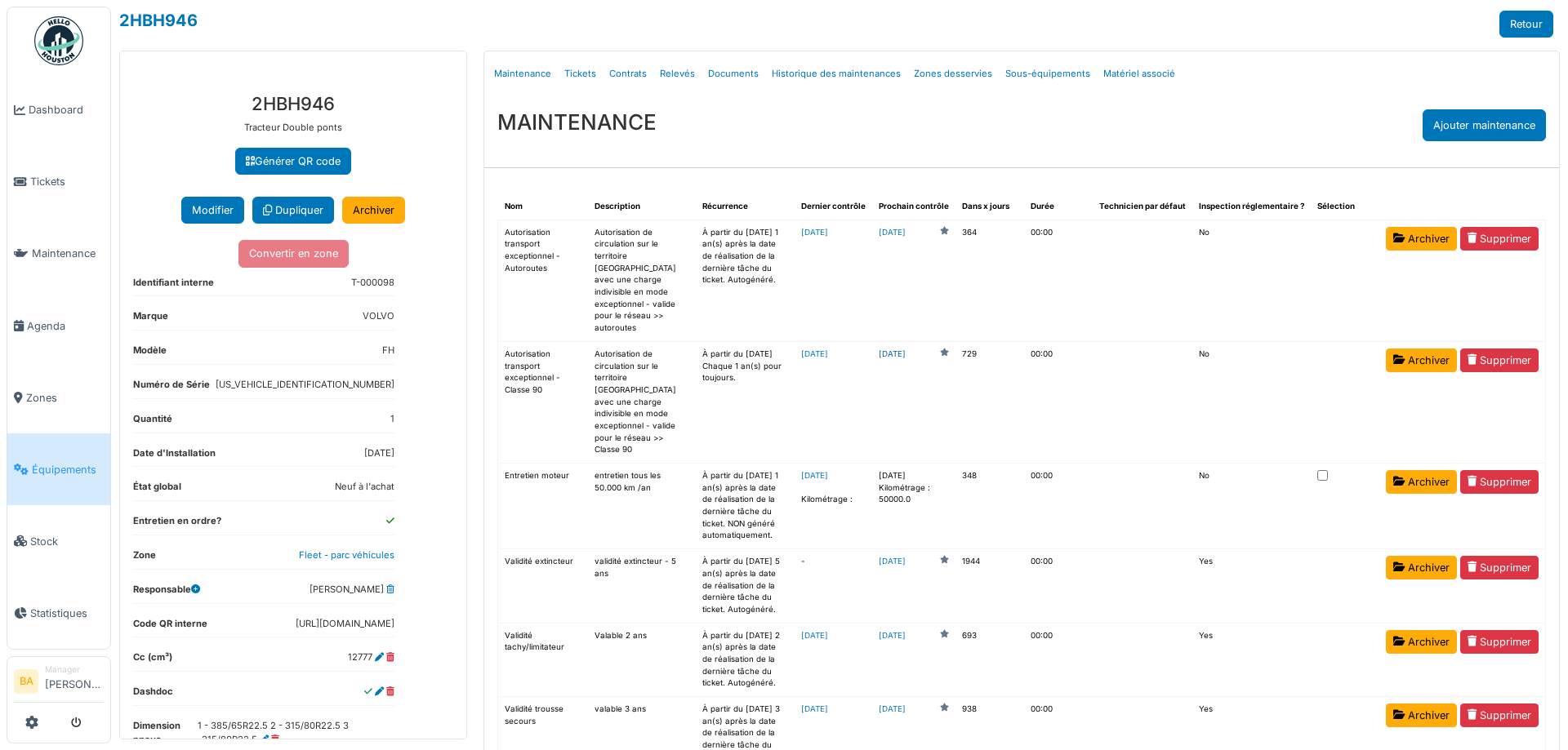
click at [890, 349] on link "2027-09-04" at bounding box center [892, 354] width 27 height 13
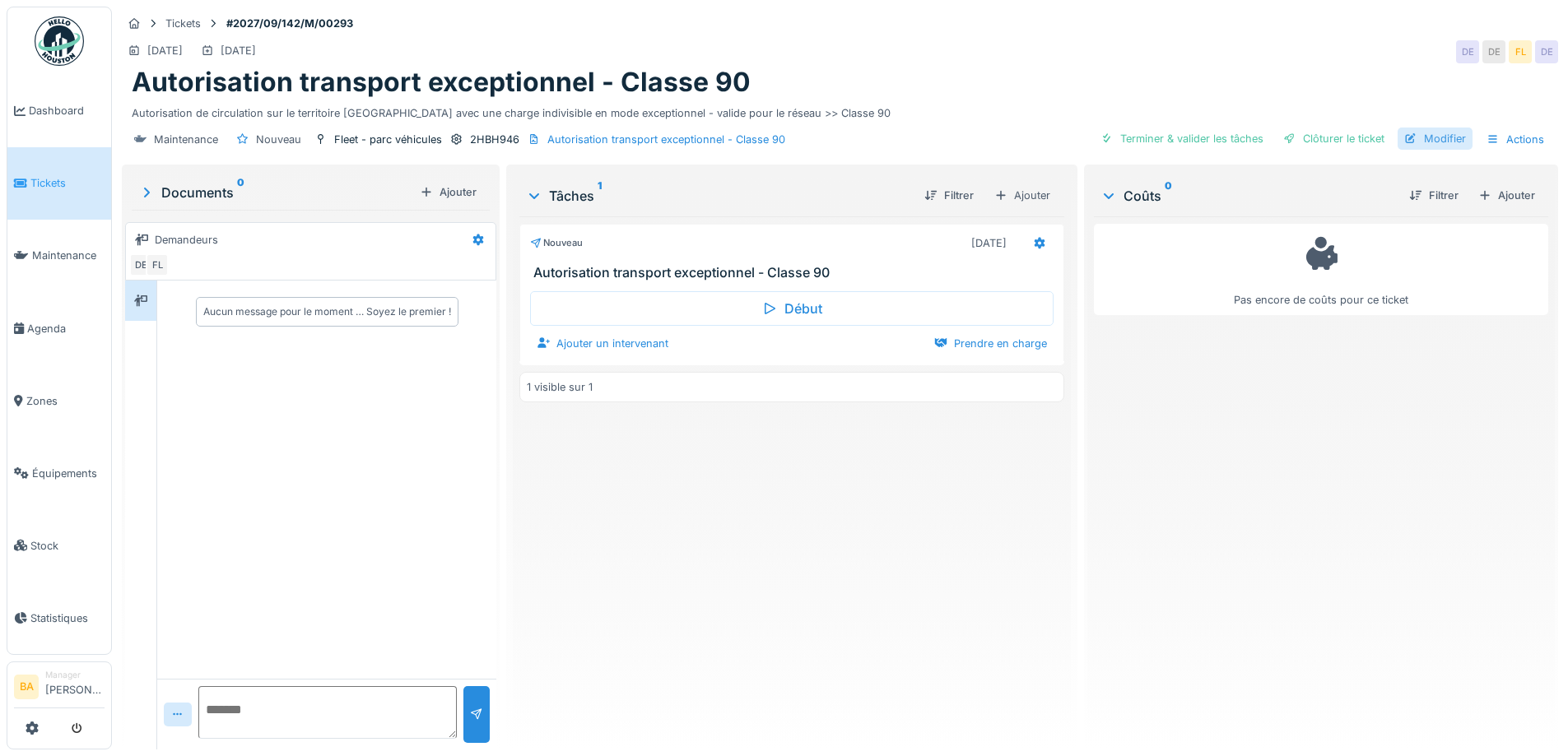
click at [1408, 131] on div "Modifier" at bounding box center [1436, 138] width 75 height 23
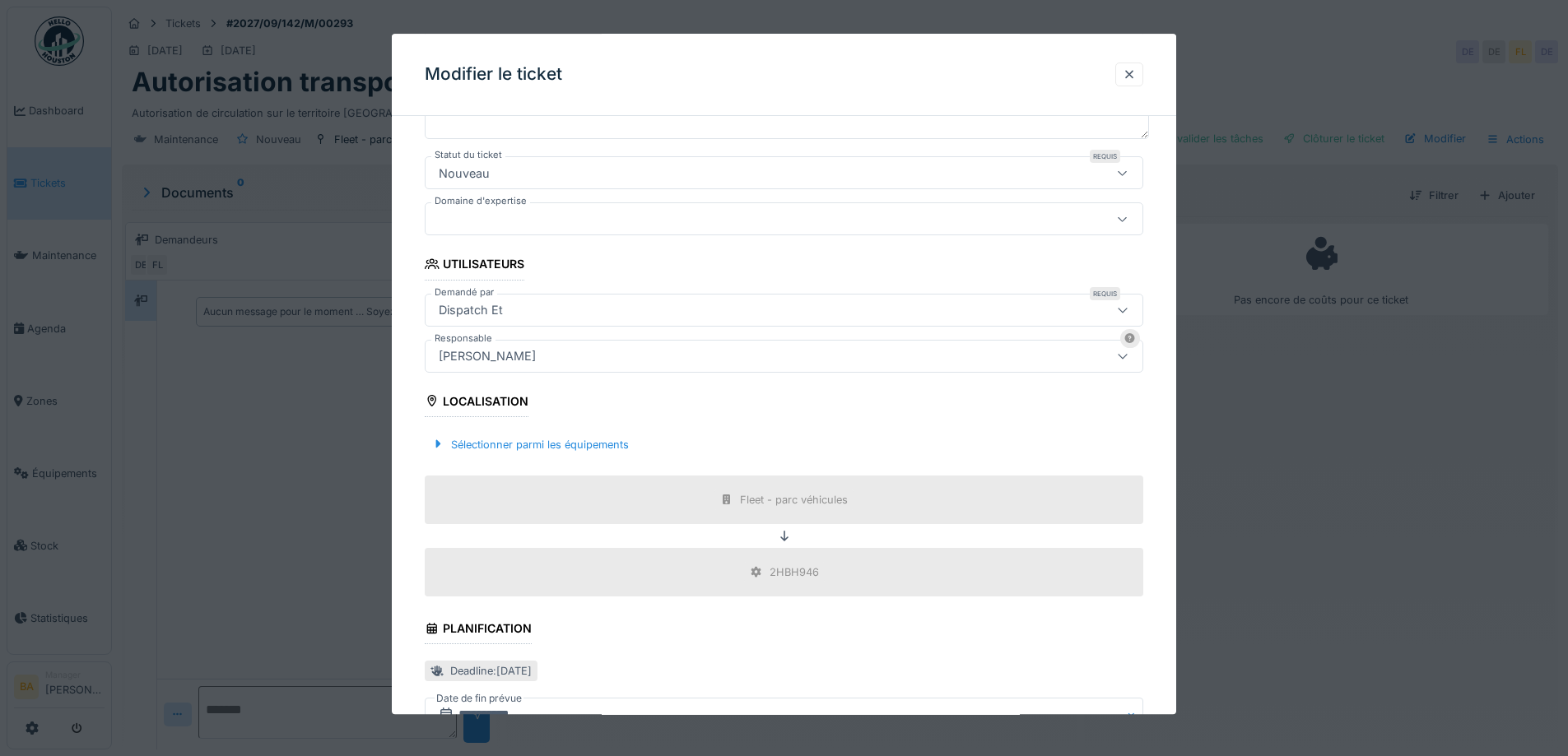
scroll to position [493, 0]
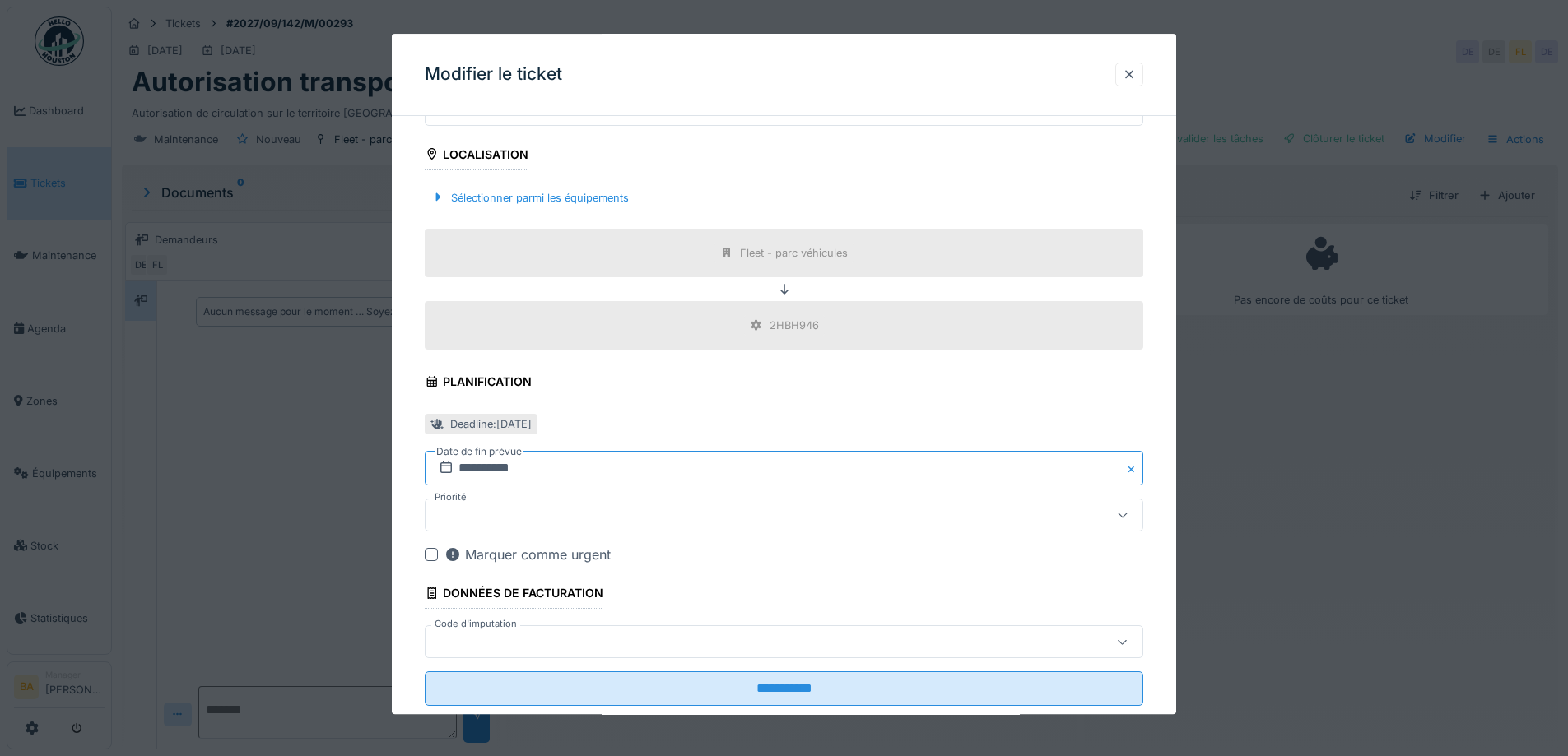
click at [522, 474] on input "**********" at bounding box center [784, 469] width 719 height 35
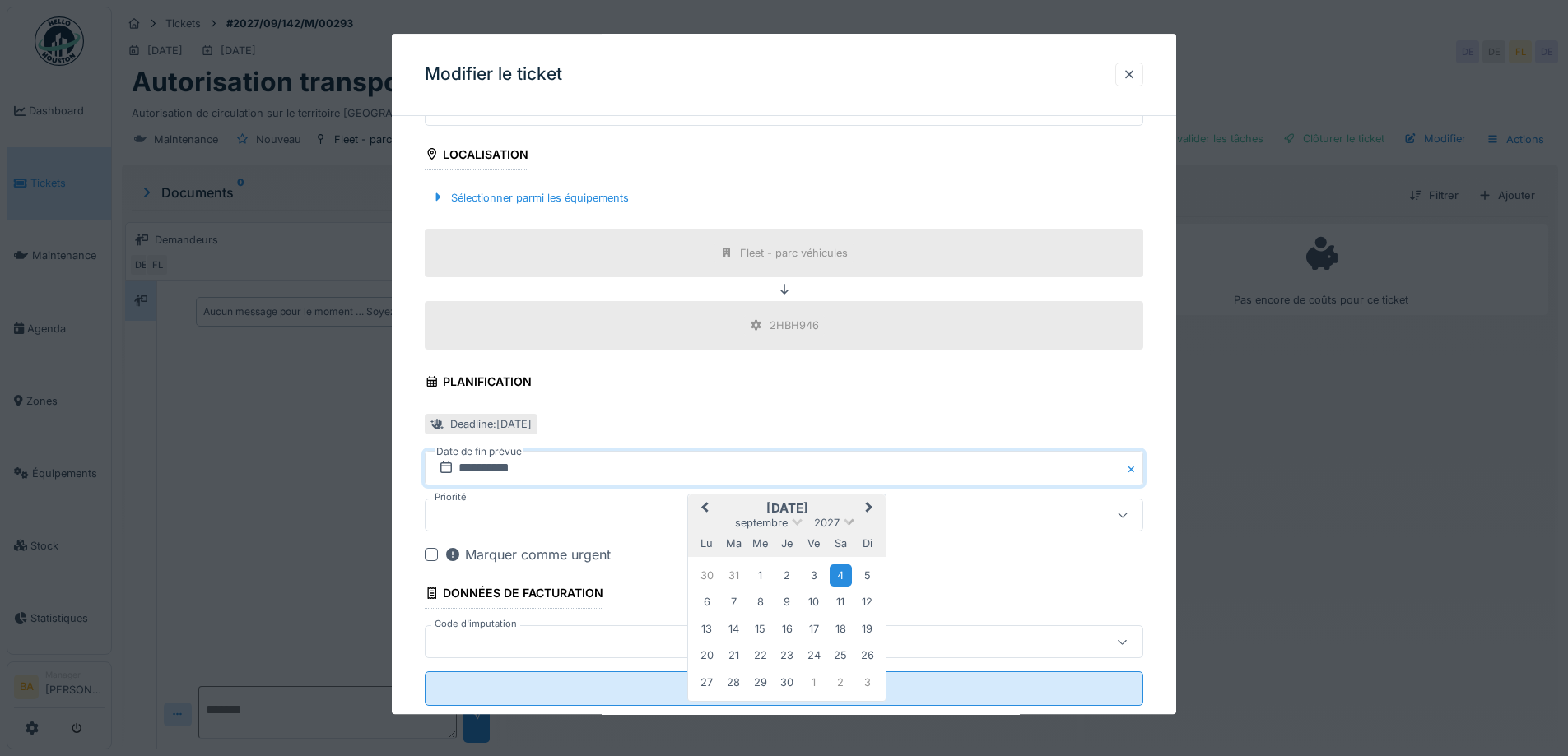
click at [830, 517] on div "2027" at bounding box center [827, 524] width 28 height 14
click at [763, 597] on div "2026" at bounding box center [787, 598] width 97 height 17
click at [811, 576] on div "4" at bounding box center [814, 575] width 23 height 23
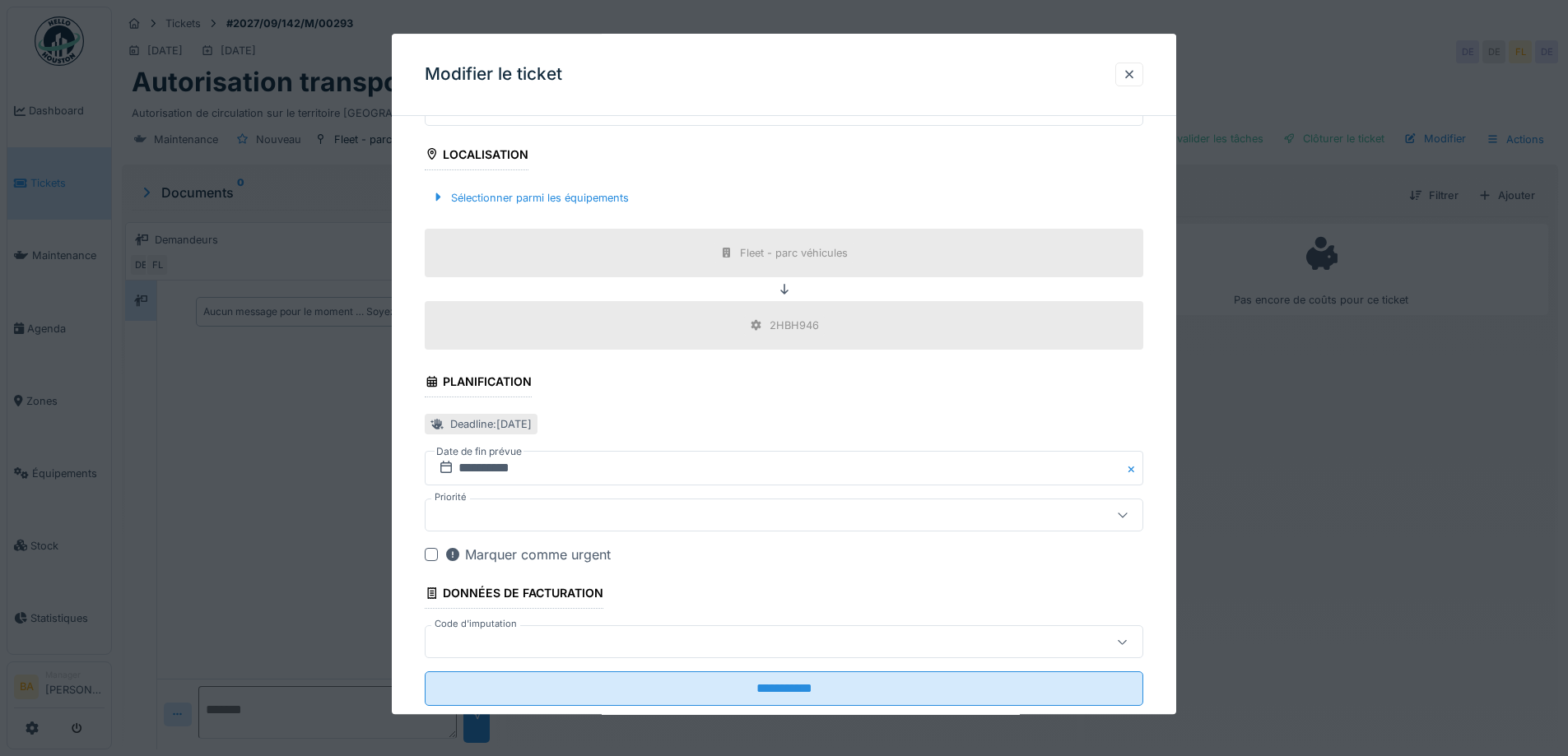
scroll to position [532, 0]
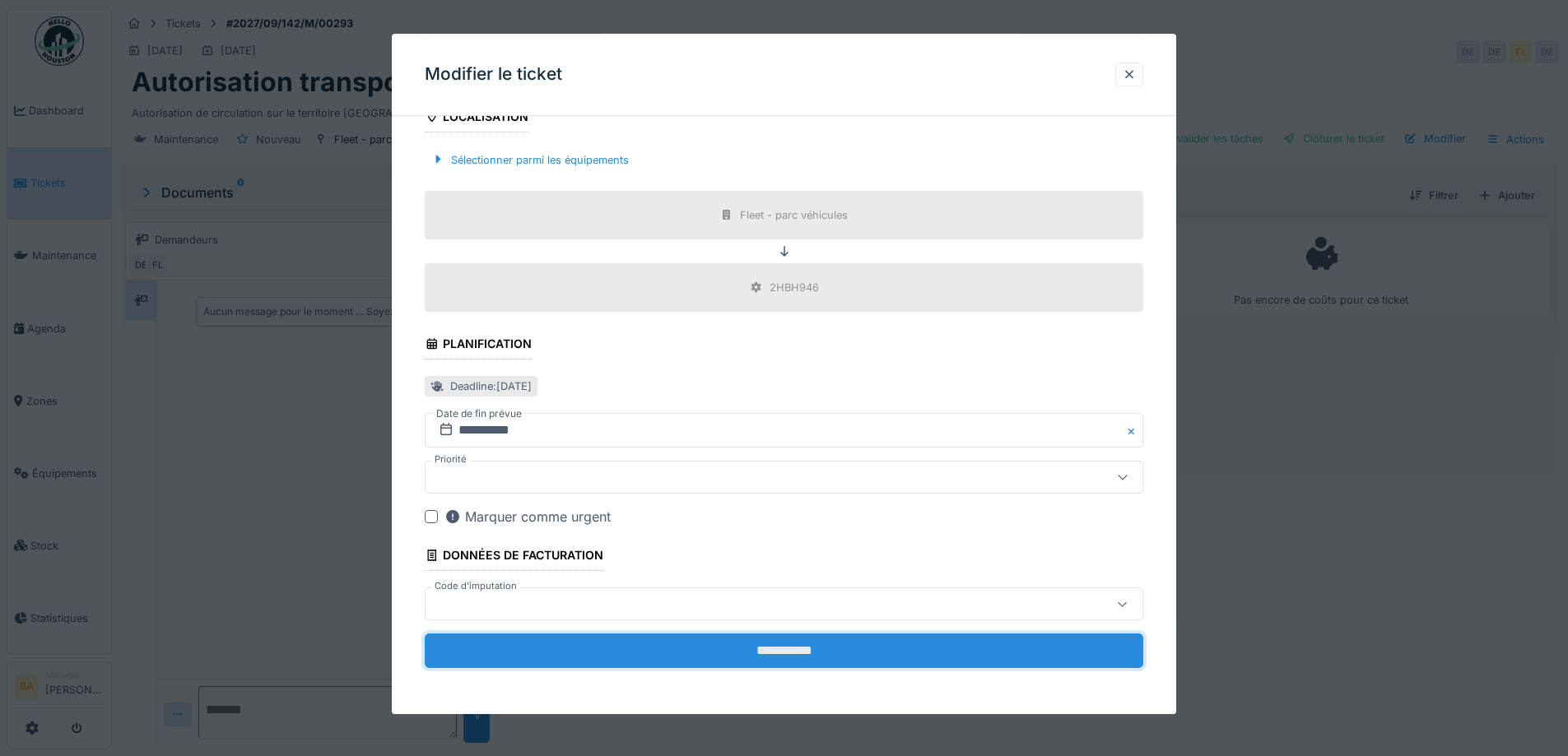
click at [732, 661] on input "**********" at bounding box center [784, 651] width 719 height 35
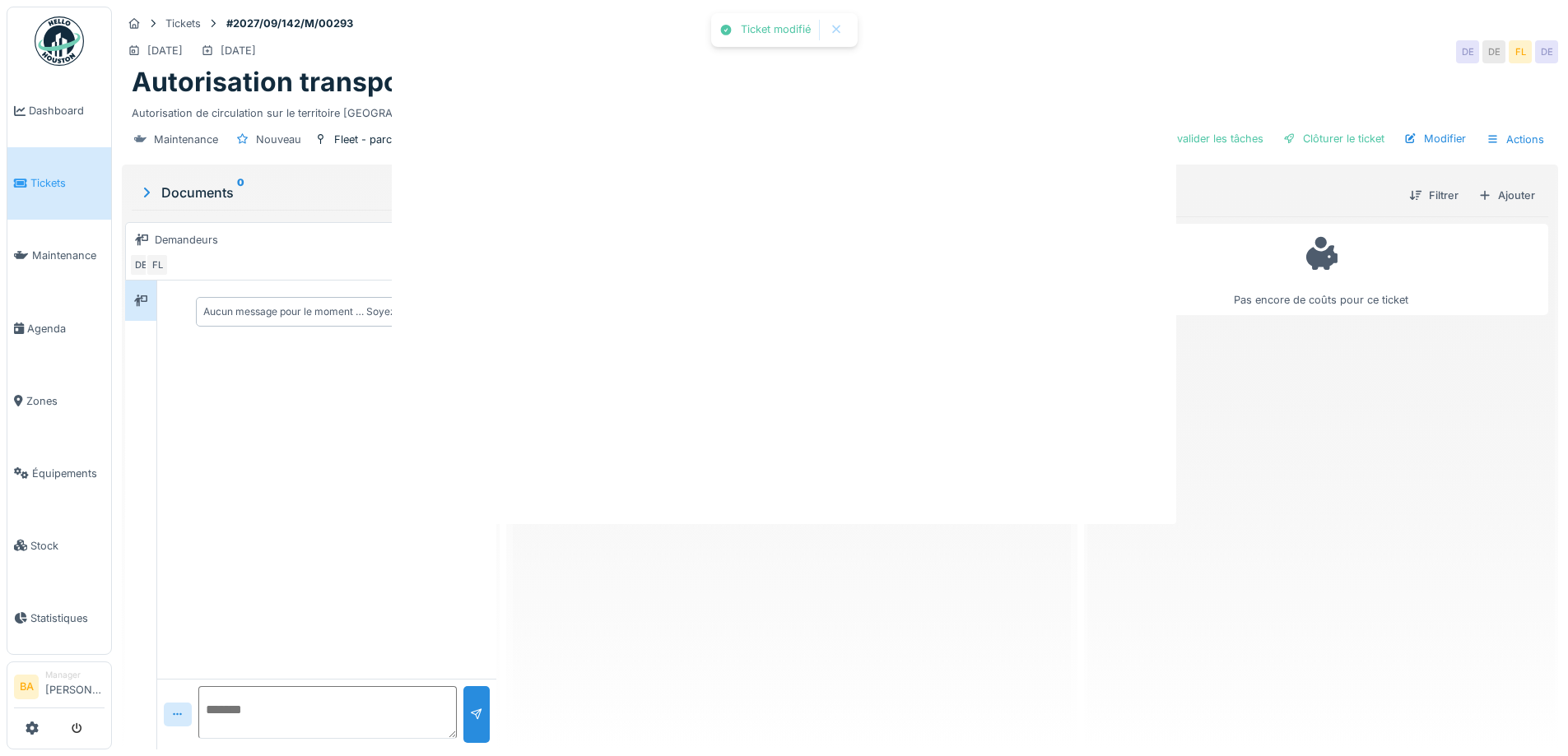
scroll to position [0, 0]
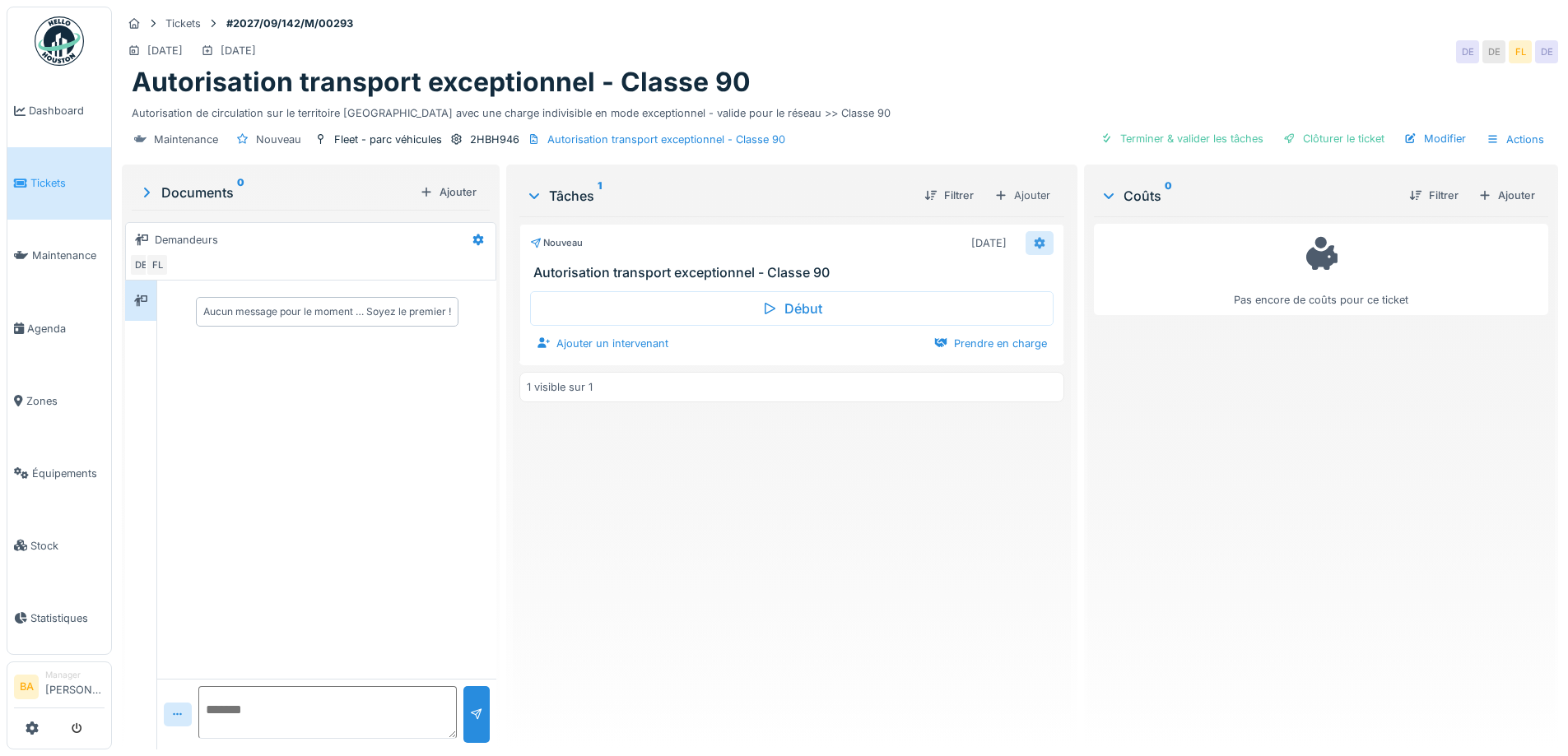
click at [1034, 241] on icon at bounding box center [1039, 244] width 11 height 12
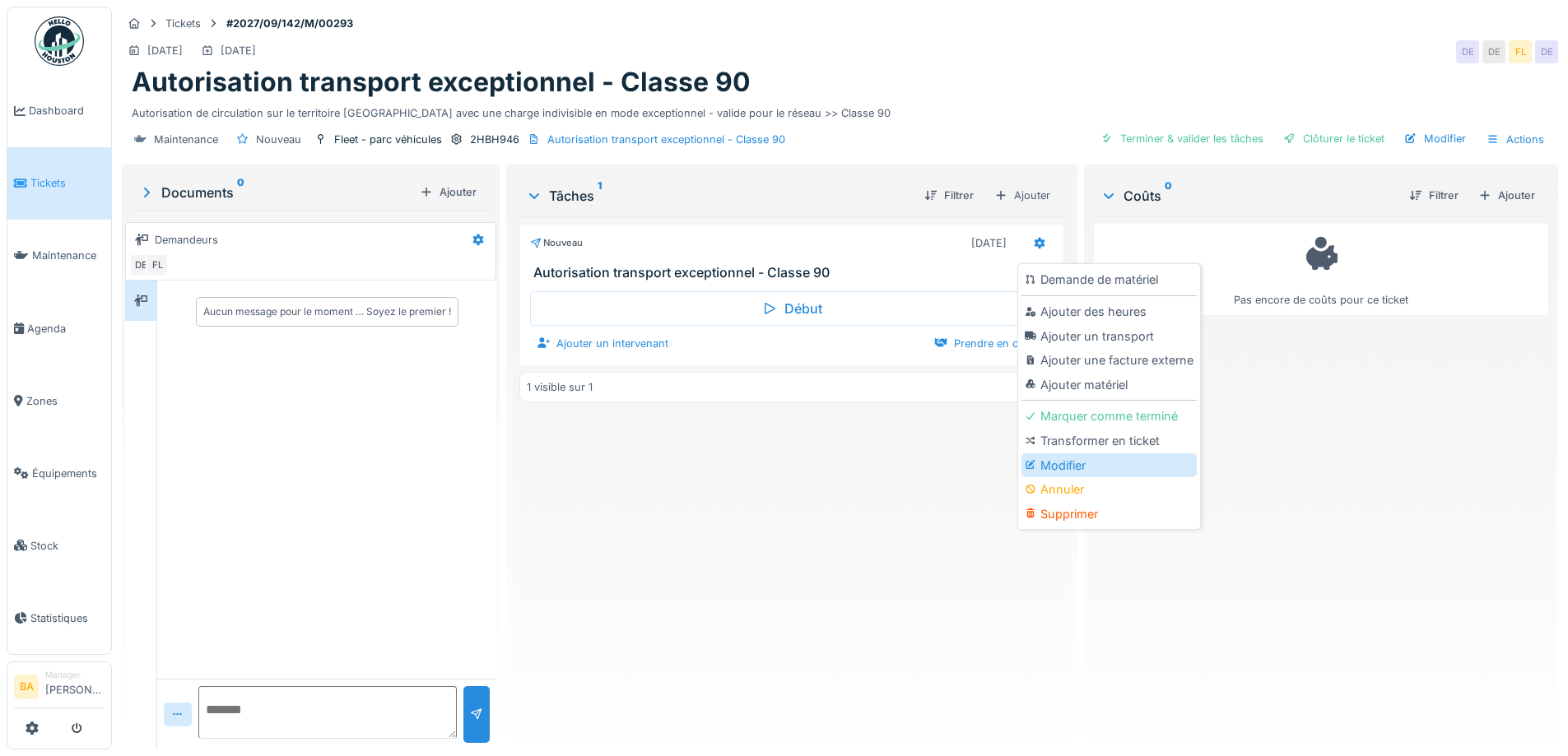
click at [1061, 468] on div "Modifier" at bounding box center [1110, 465] width 176 height 25
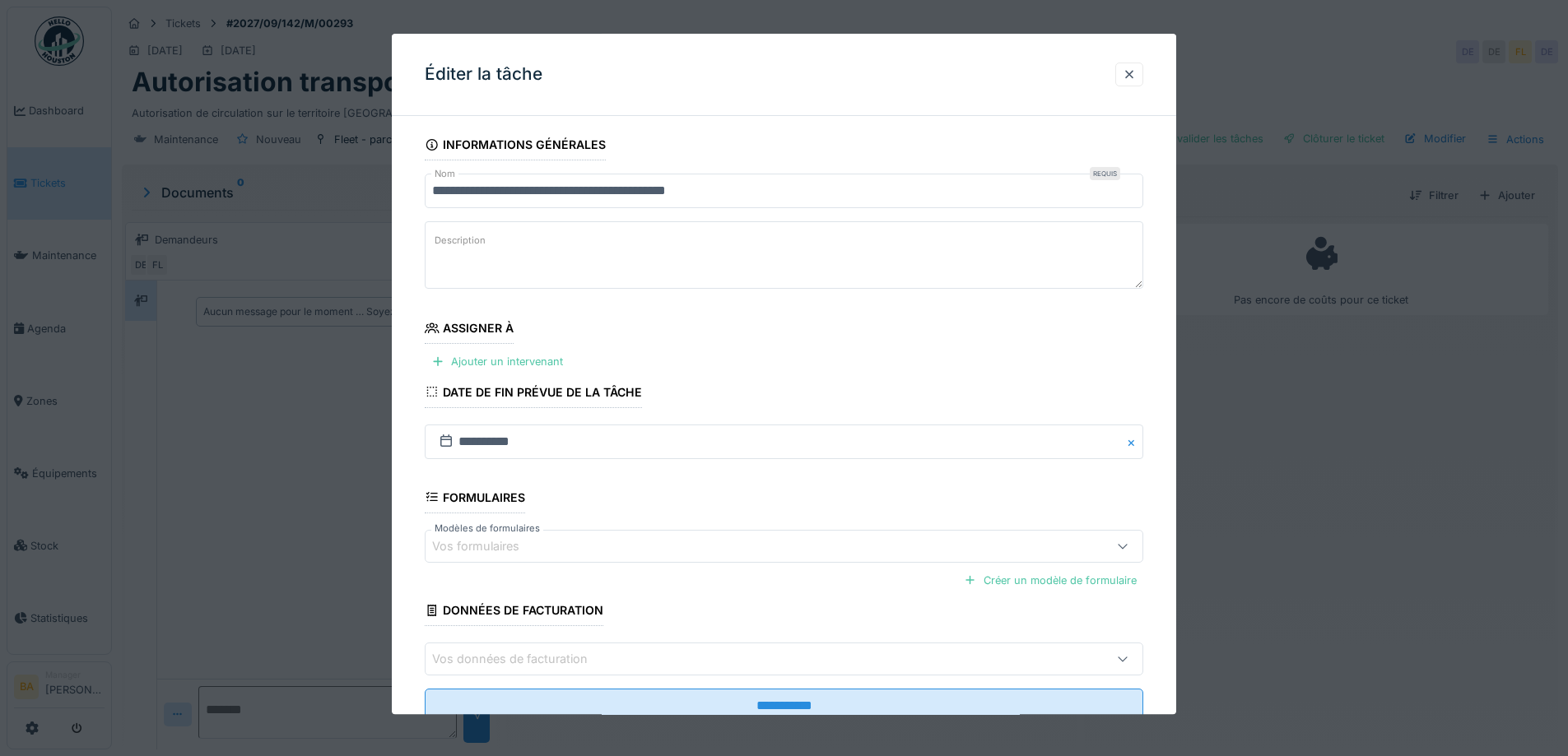
scroll to position [55, 0]
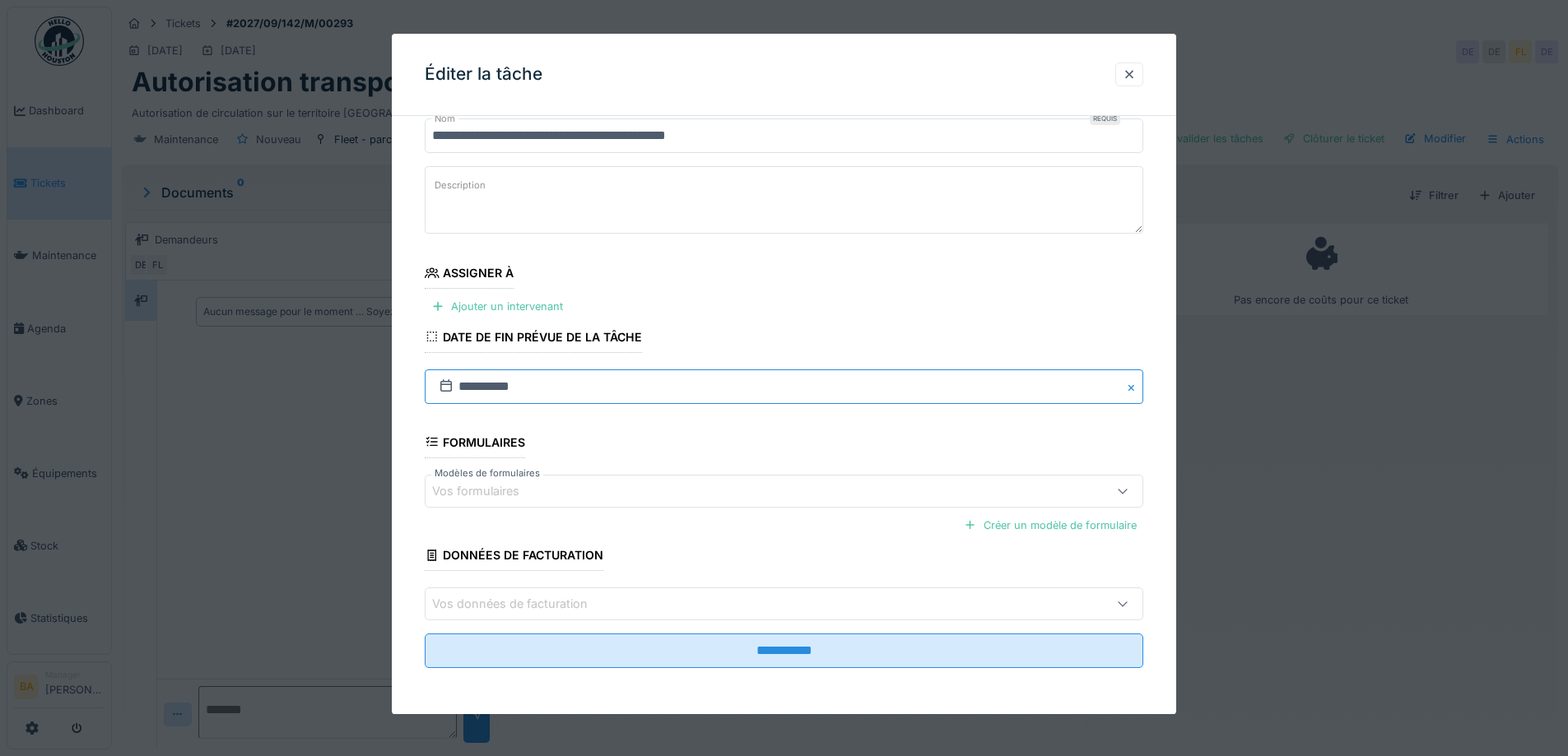
click at [480, 381] on input "**********" at bounding box center [784, 386] width 719 height 35
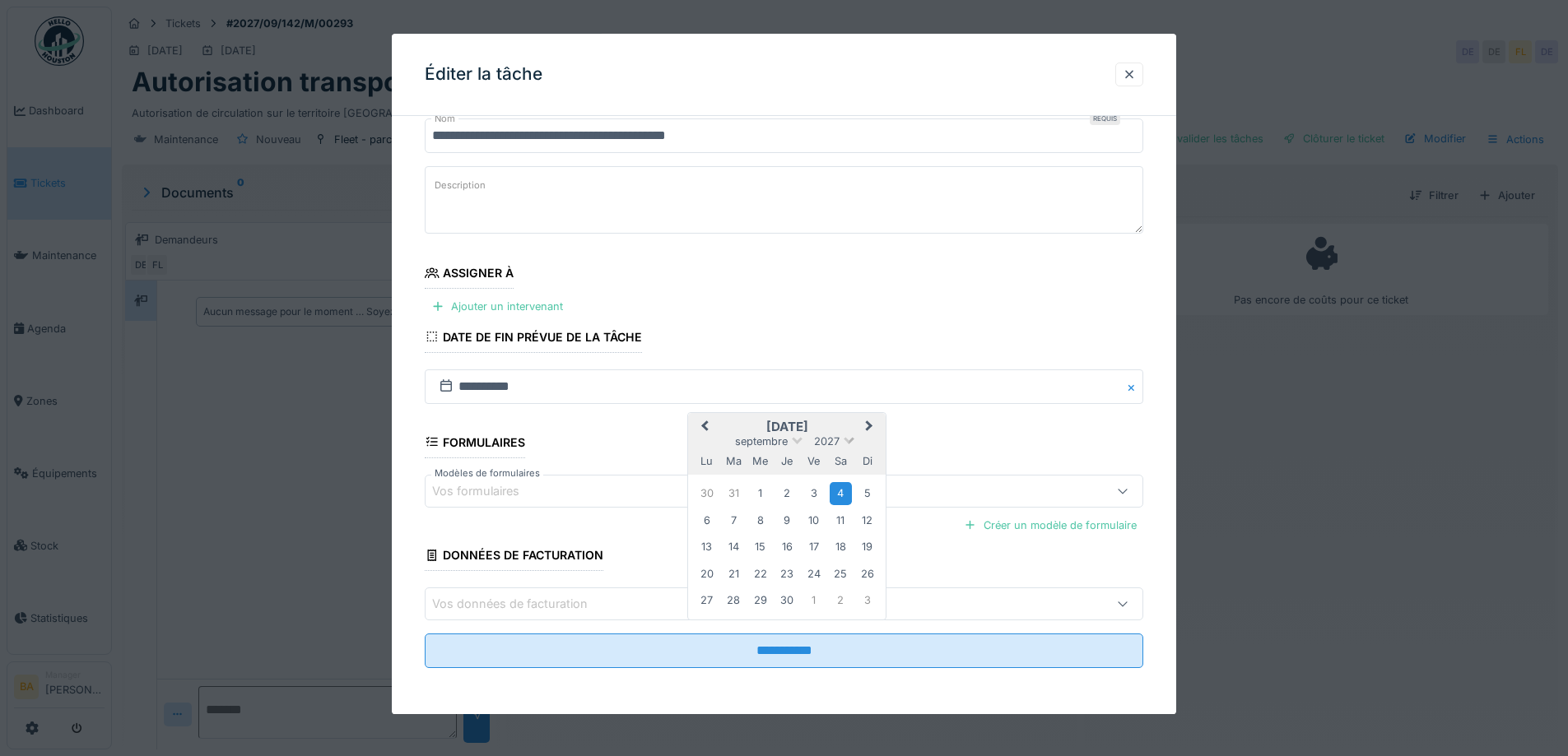
click at [849, 436] on span at bounding box center [849, 438] width 11 height 11
click at [778, 506] on div "✓ 2027" at bounding box center [787, 499] width 97 height 17
click at [778, 506] on div "30 31 1 2 3 4 5" at bounding box center [787, 493] width 187 height 27
click at [840, 441] on div "2027" at bounding box center [827, 441] width 28 height 14
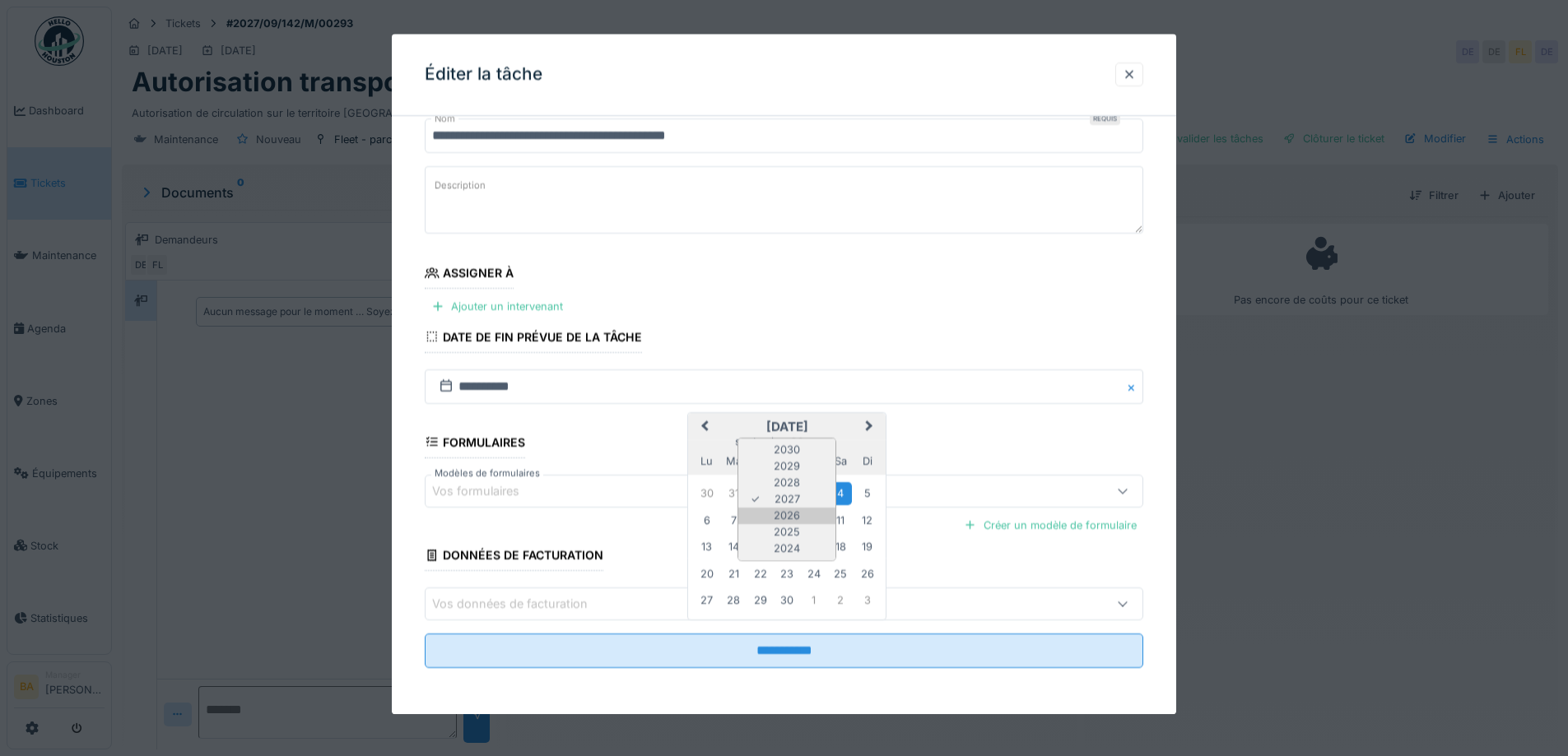
click at [790, 516] on div "2026" at bounding box center [787, 515] width 97 height 17
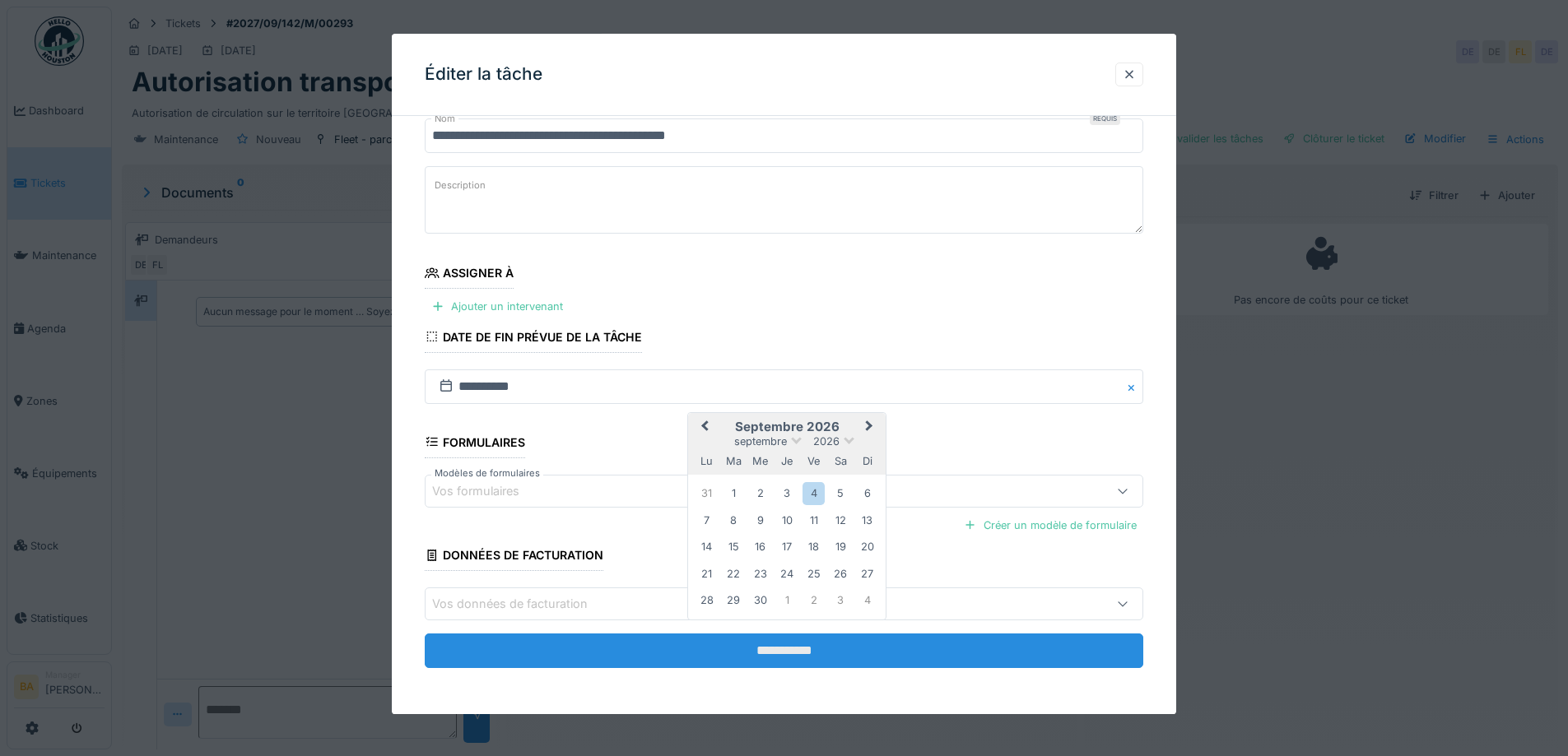
click at [765, 640] on input "**********" at bounding box center [784, 650] width 719 height 35
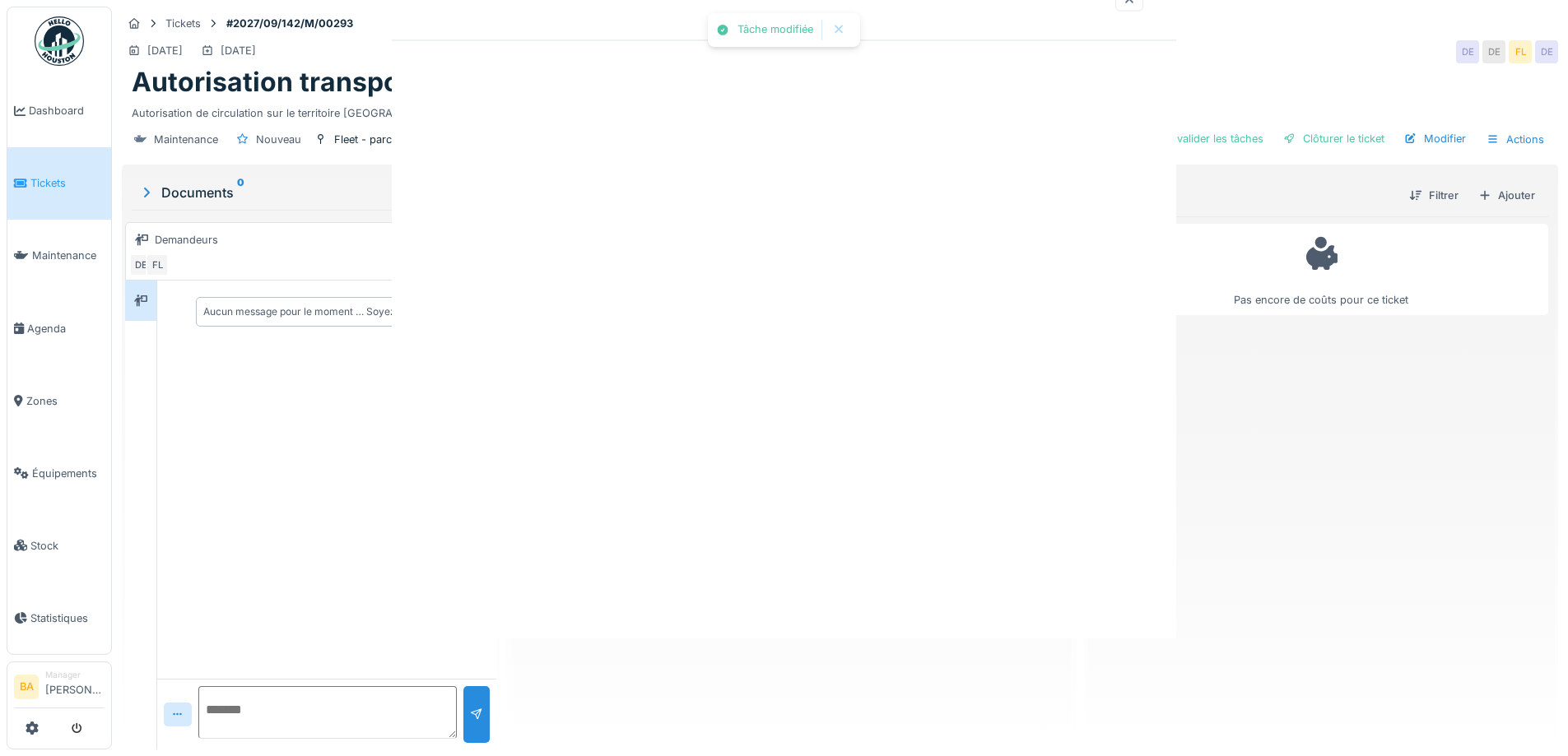
scroll to position [0, 0]
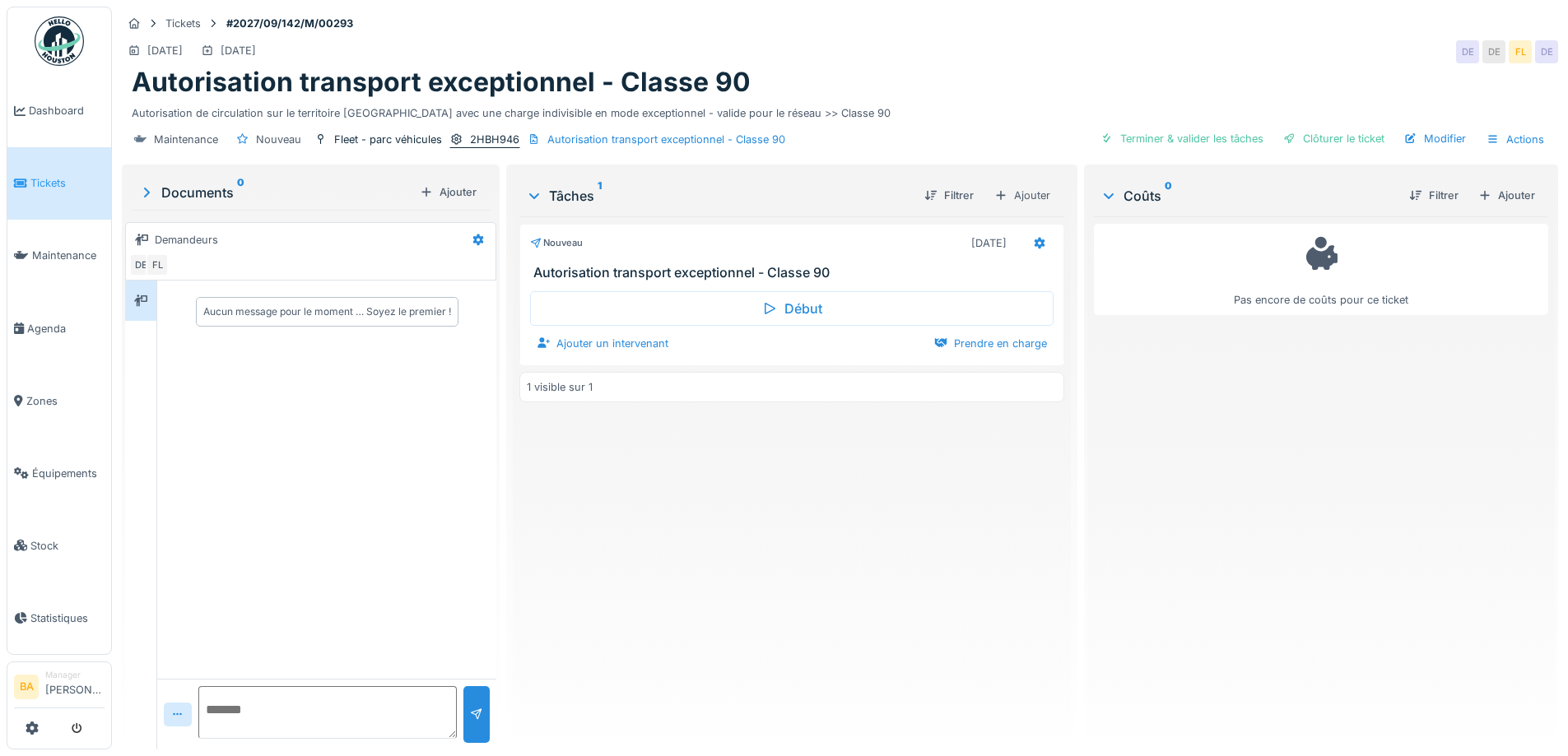
click at [485, 138] on div "2HBH946" at bounding box center [495, 139] width 49 height 16
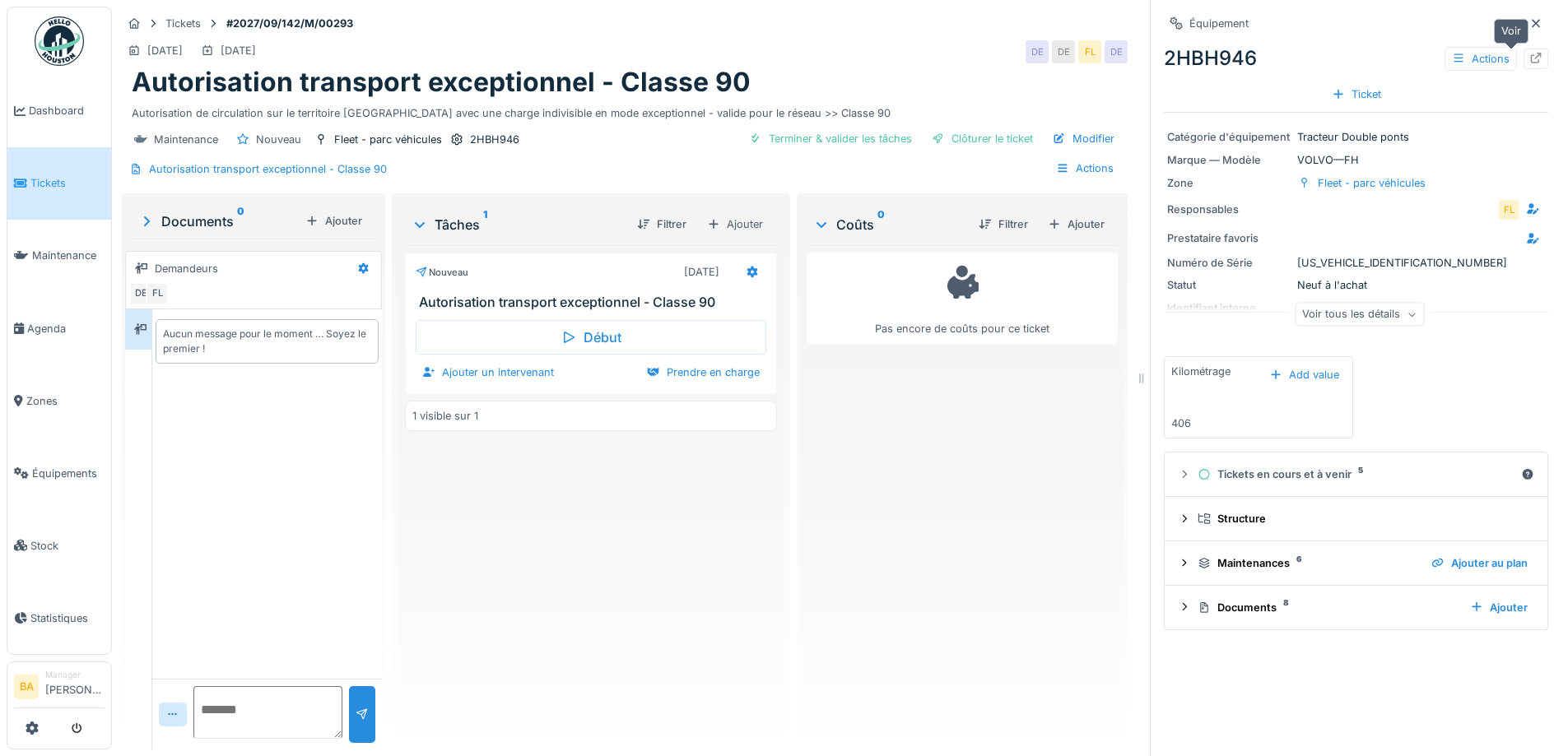
click at [1529, 58] on icon at bounding box center [1535, 57] width 13 height 11
